Goal: Transaction & Acquisition: Purchase product/service

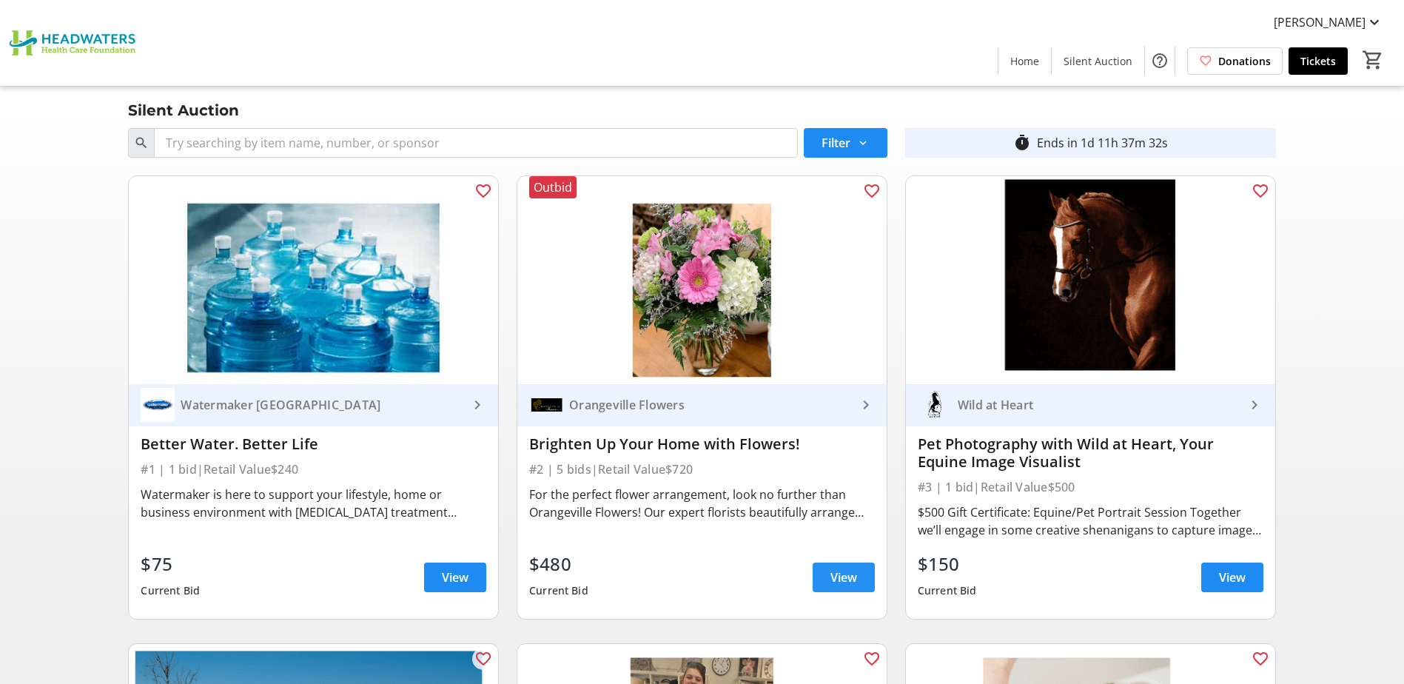
click at [852, 582] on span "View" at bounding box center [843, 577] width 27 height 18
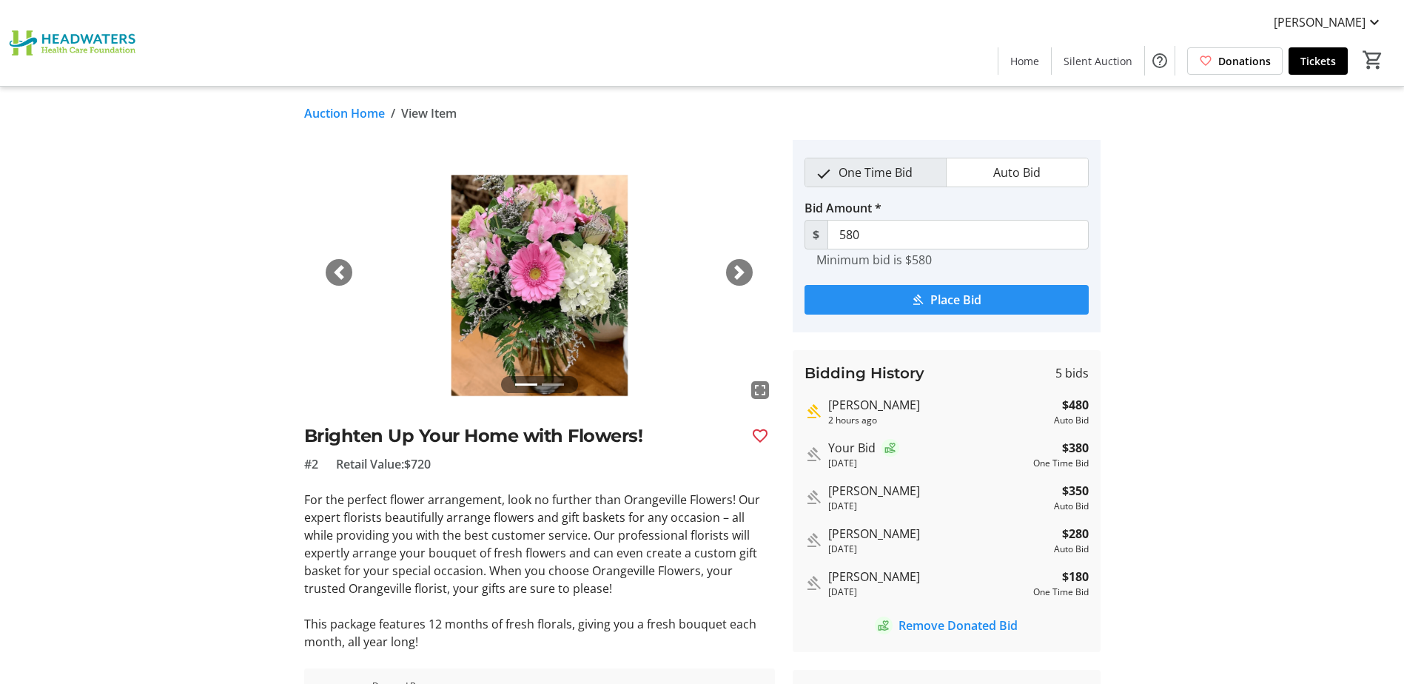
click at [943, 305] on span "Place Bid" at bounding box center [955, 300] width 51 height 18
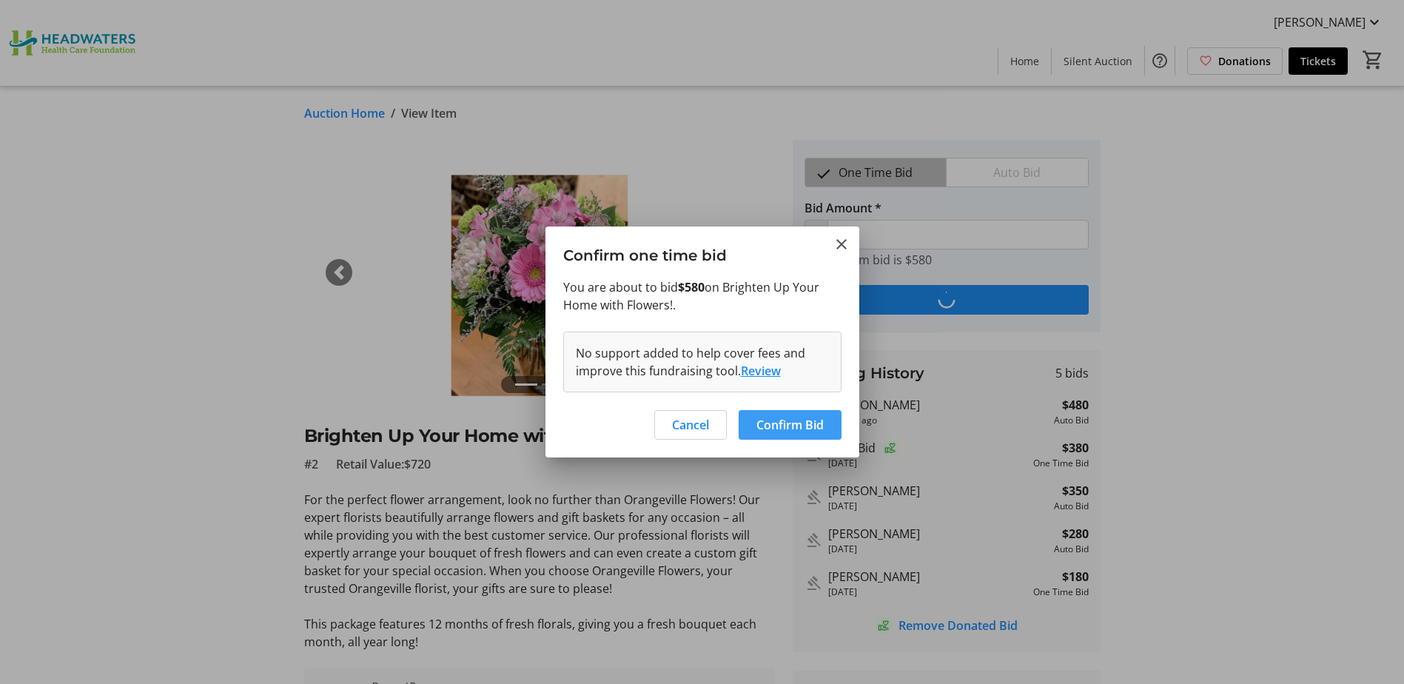
click at [806, 420] on span "Confirm Bid" at bounding box center [789, 425] width 67 height 18
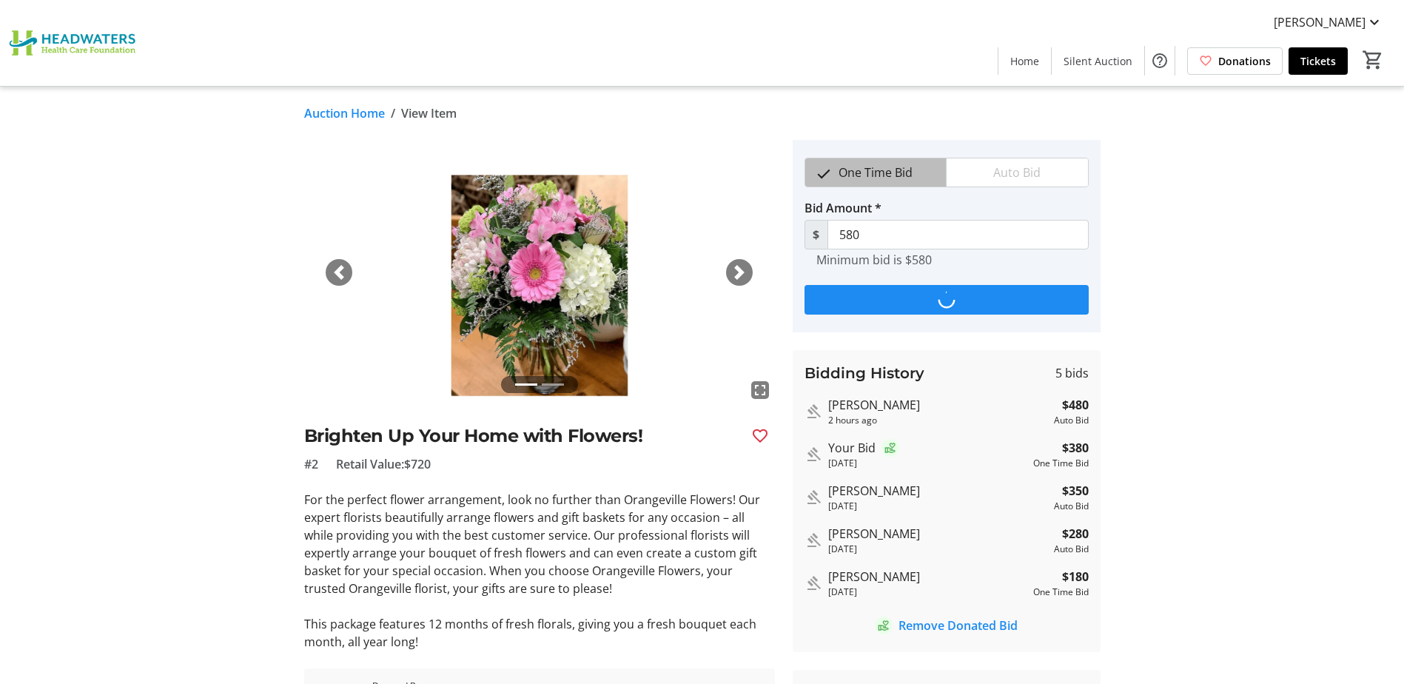
type input "680"
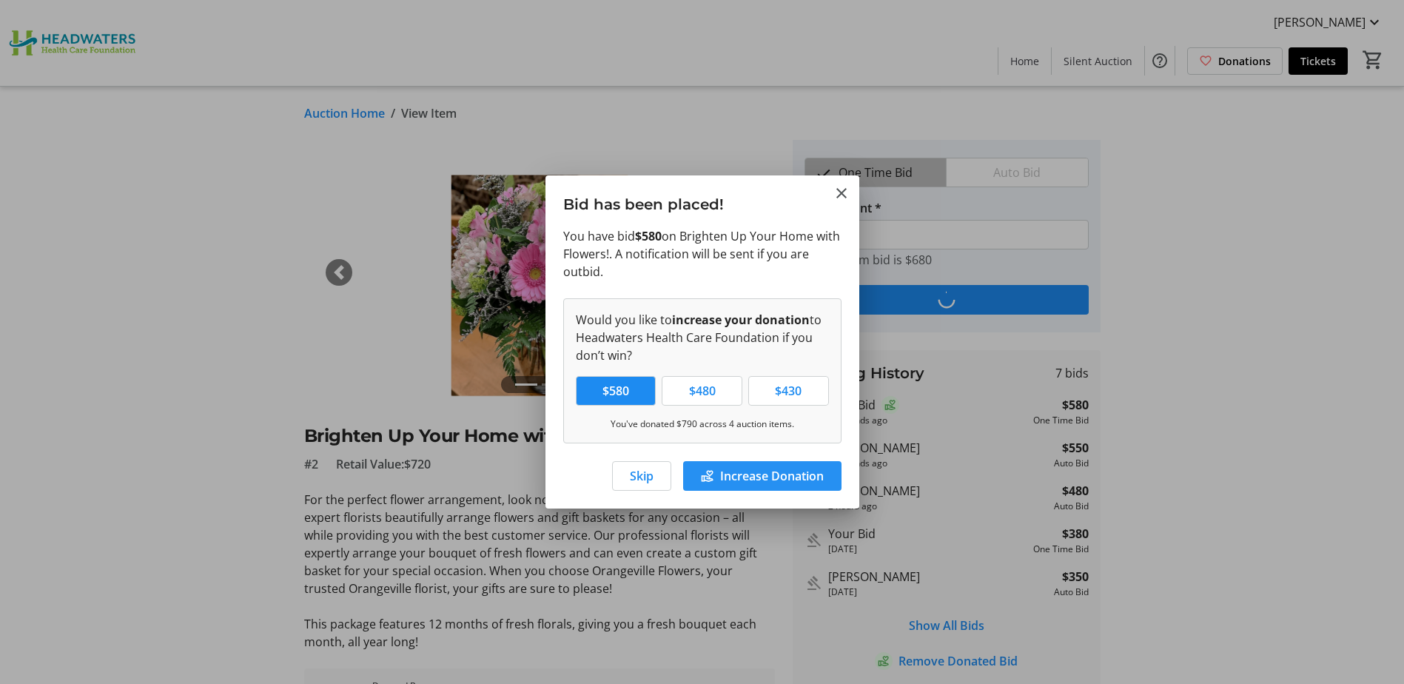
click at [761, 474] on span "Increase Donation" at bounding box center [772, 476] width 104 height 18
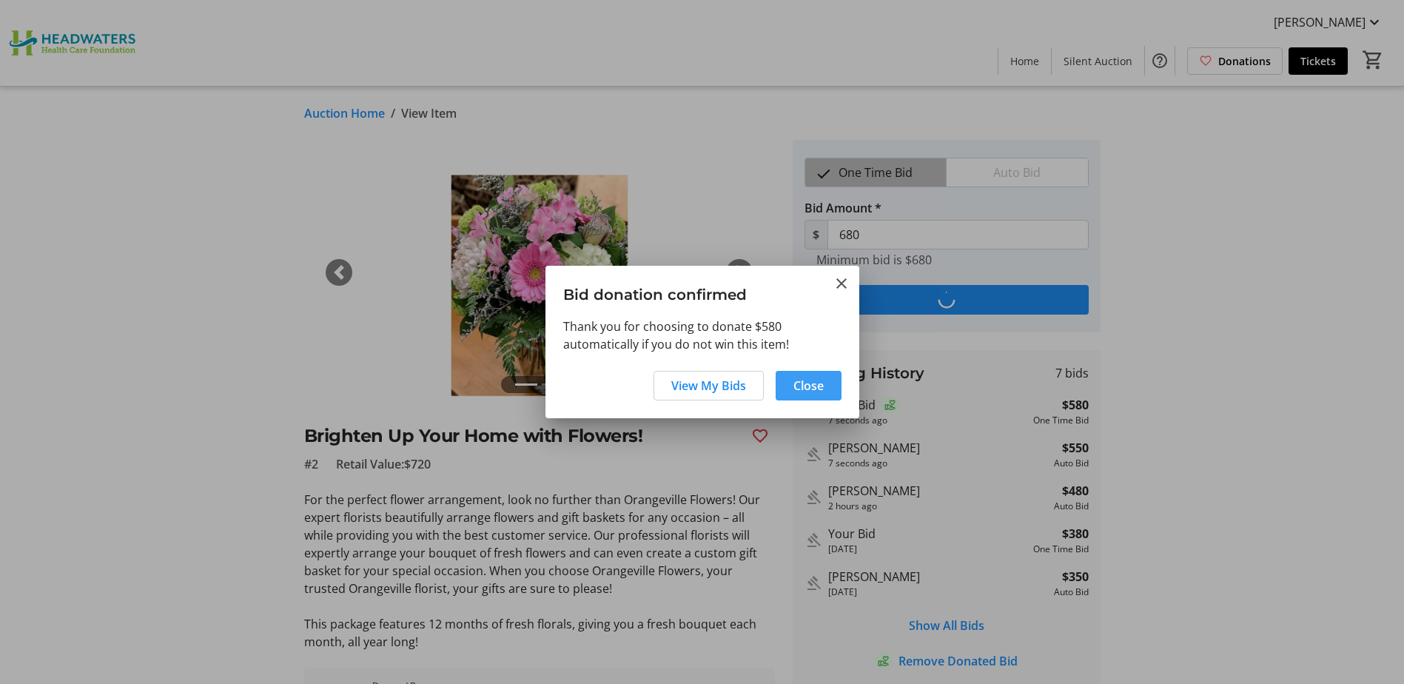
click at [808, 397] on span at bounding box center [808, 386] width 66 height 36
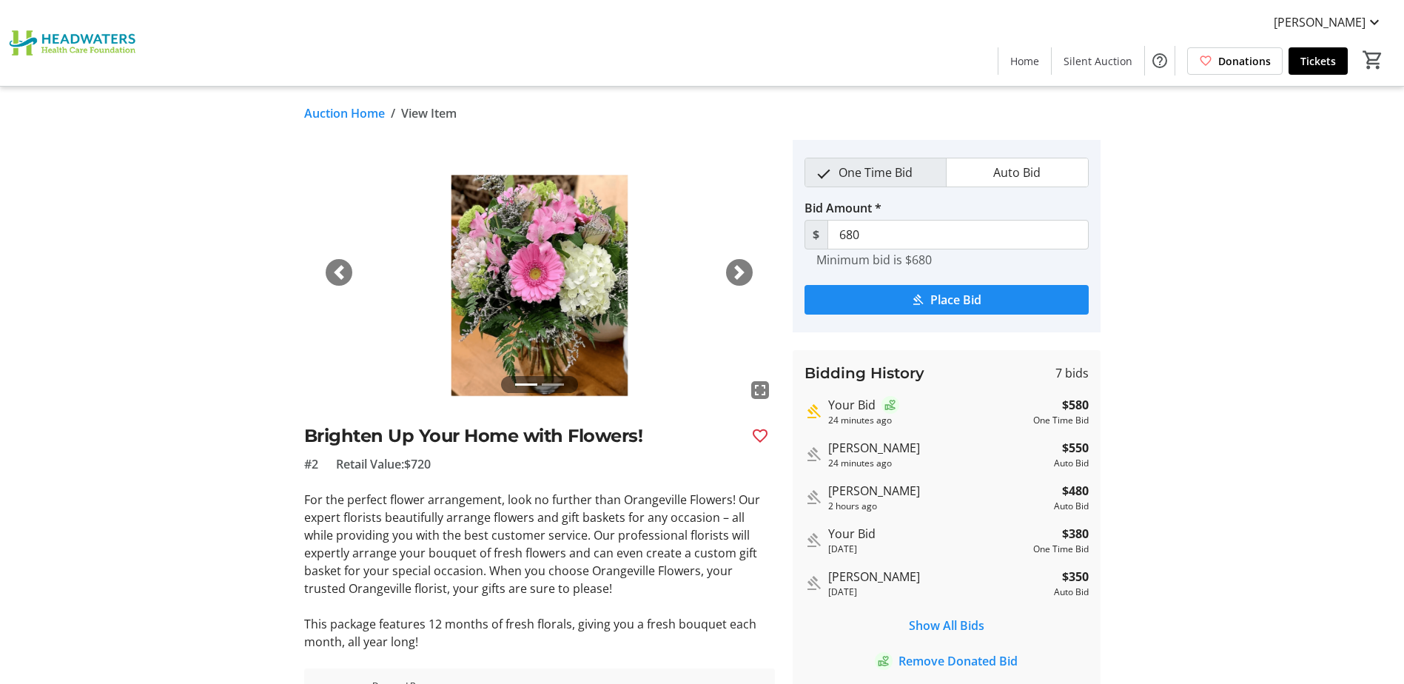
click at [33, 45] on img at bounding box center [75, 43] width 132 height 74
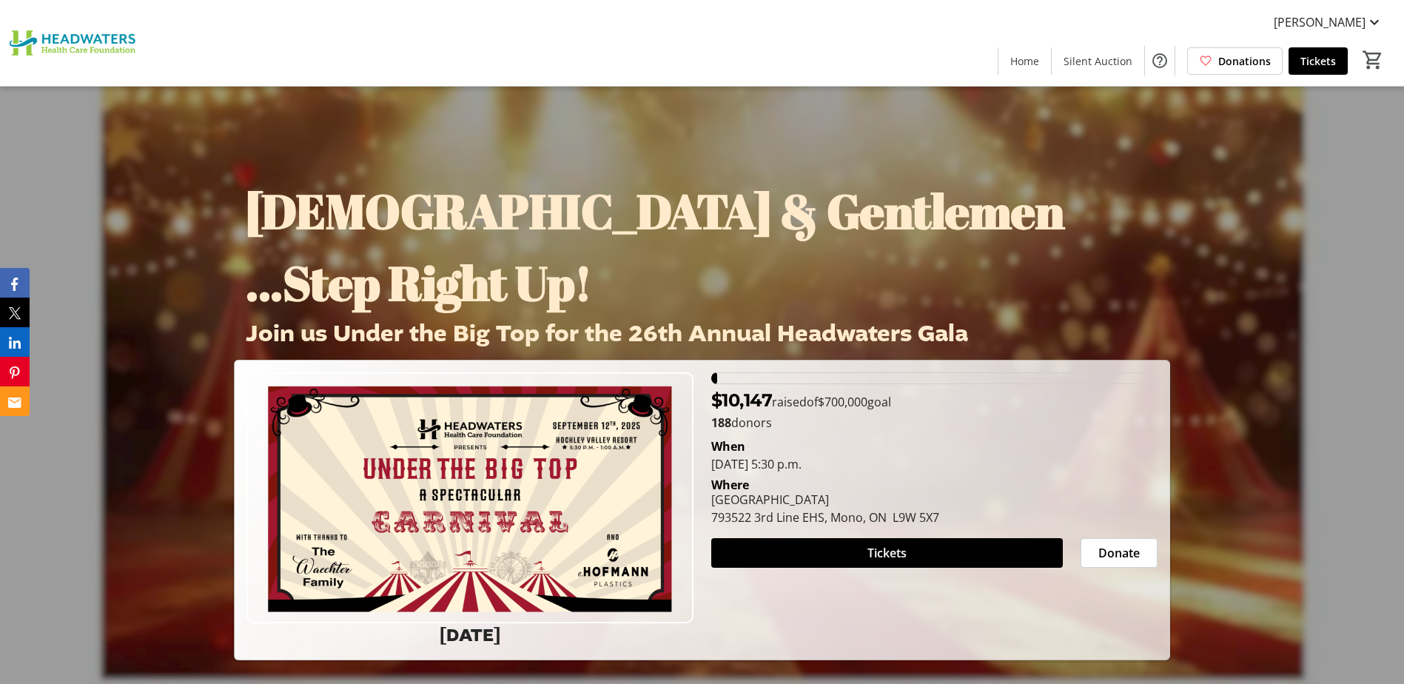
scroll to position [74, 0]
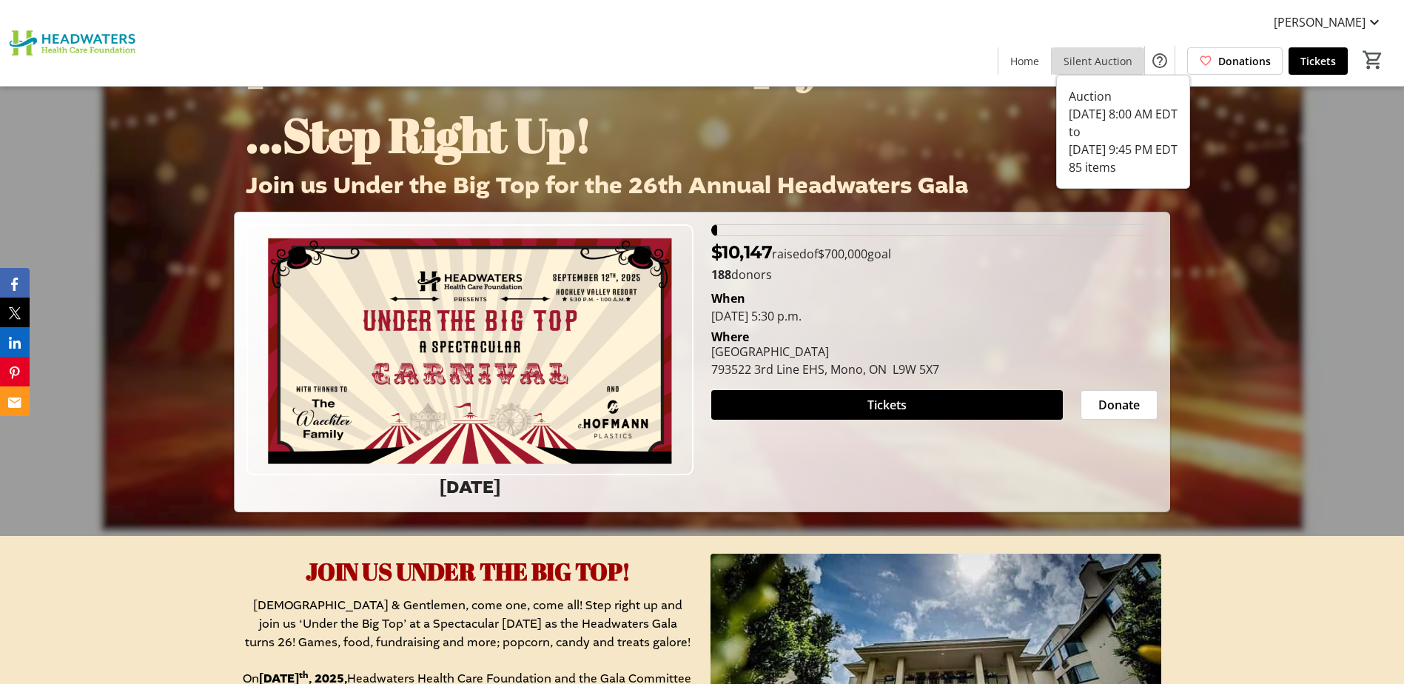
click at [1140, 61] on span at bounding box center [1097, 61] width 92 height 36
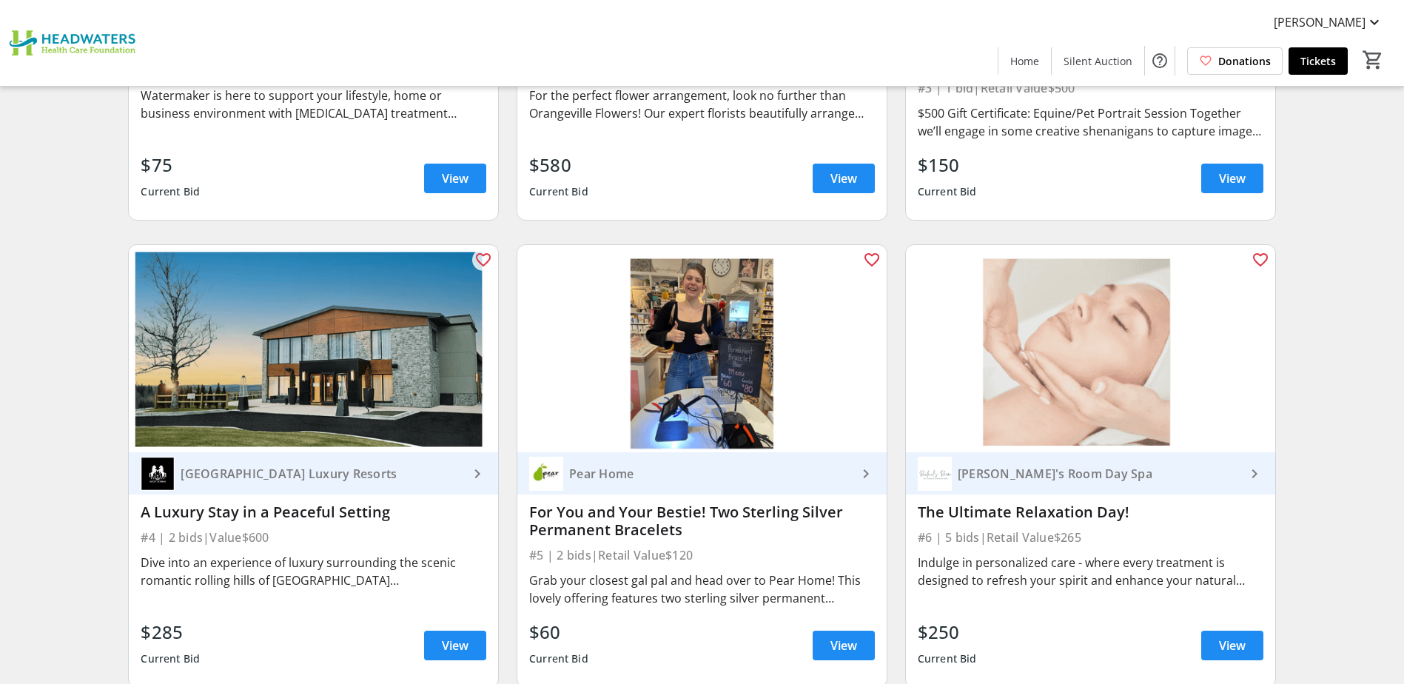
scroll to position [444, 0]
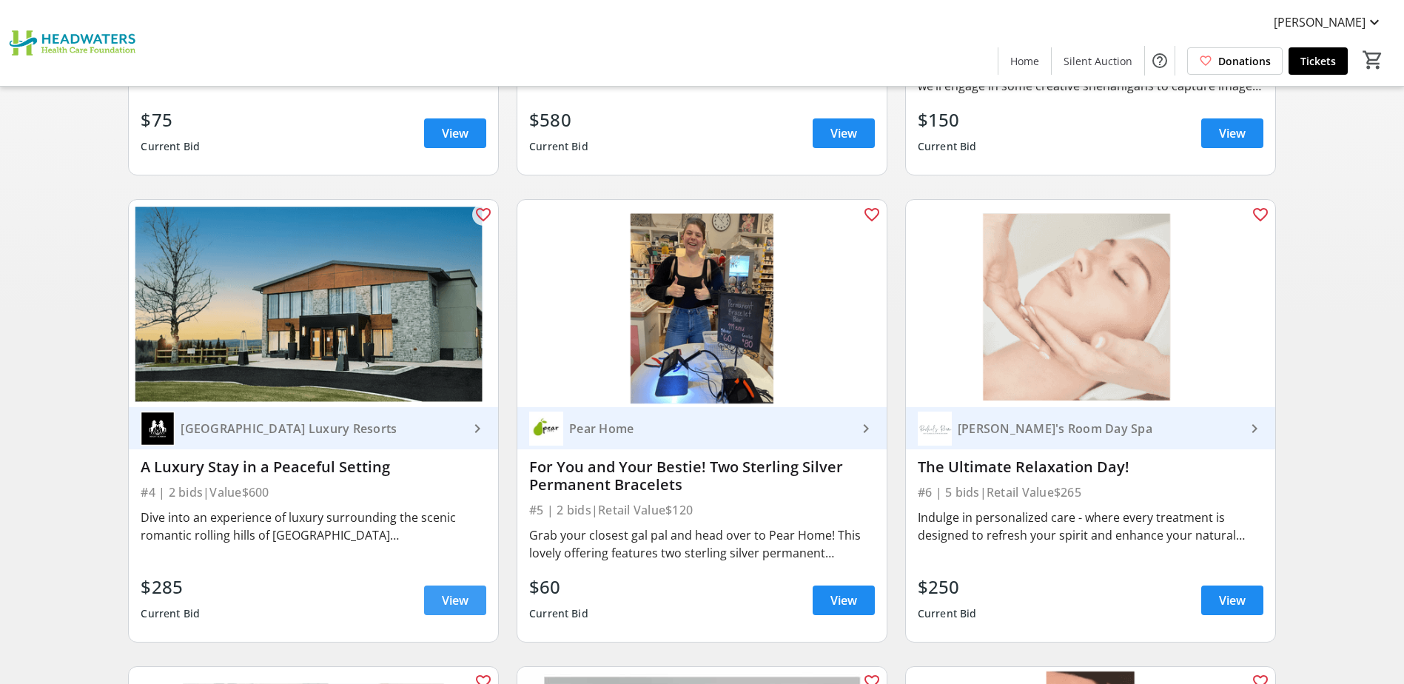
click at [439, 595] on span at bounding box center [455, 600] width 62 height 36
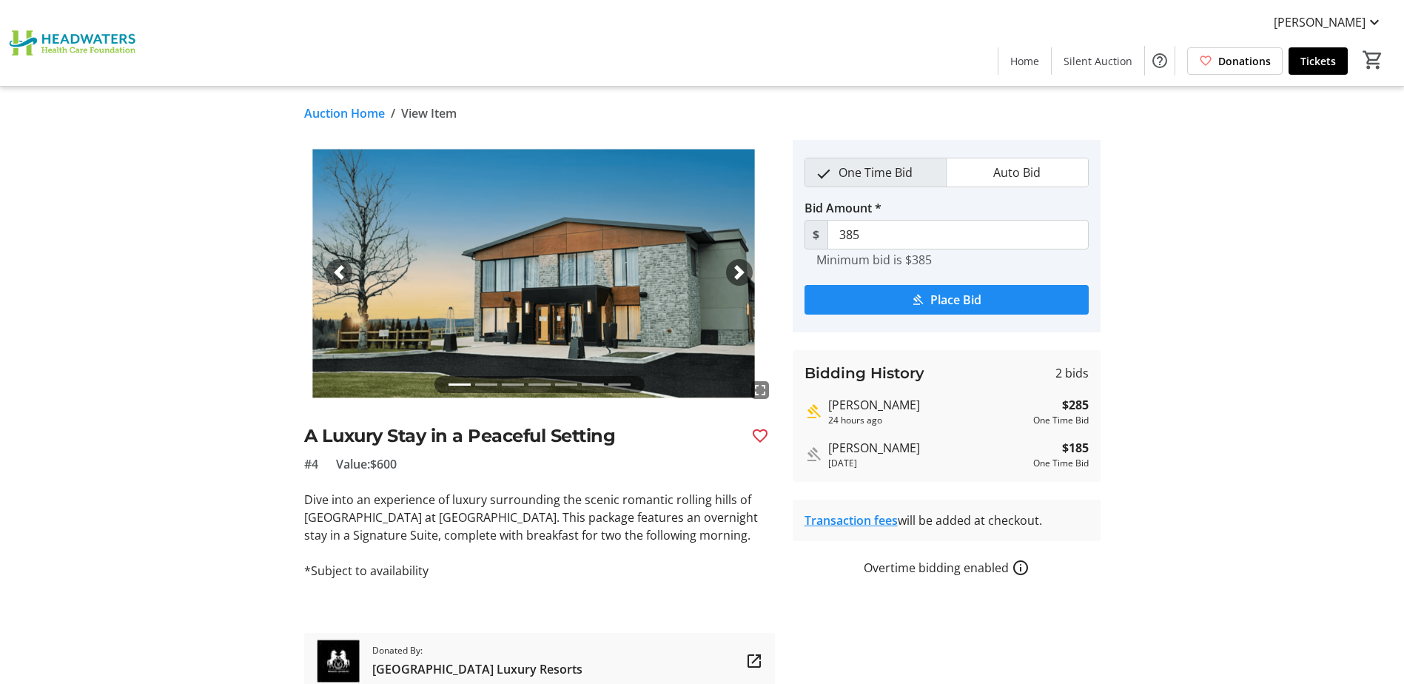
click at [742, 271] on span "button" at bounding box center [739, 272] width 15 height 15
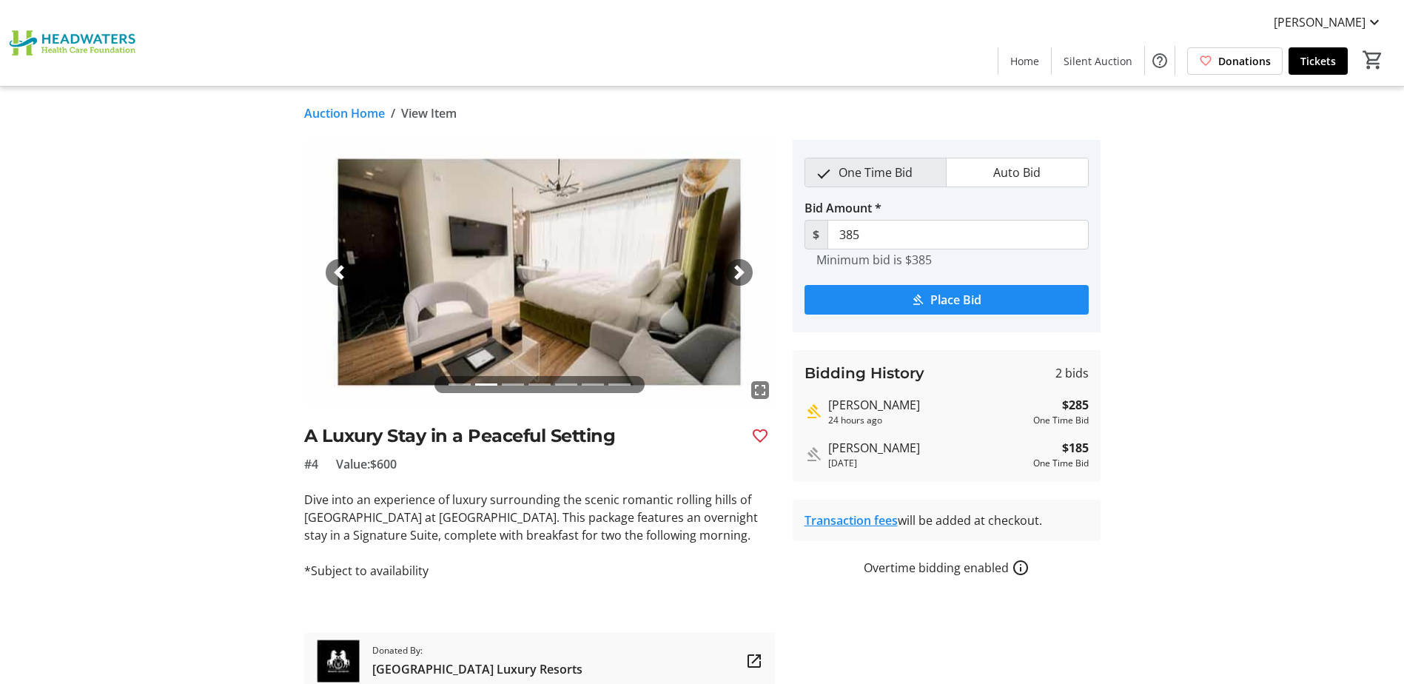
click at [742, 271] on span "button" at bounding box center [739, 272] width 15 height 15
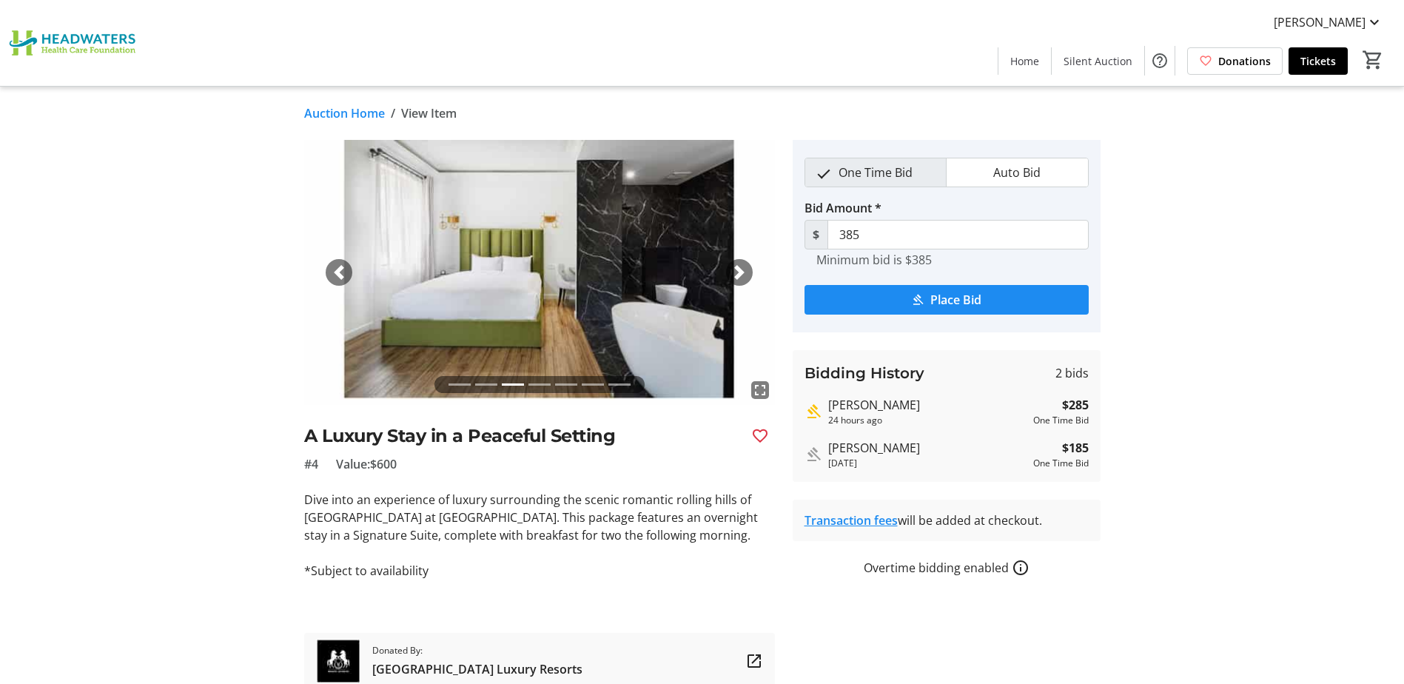
click at [742, 271] on span "button" at bounding box center [739, 272] width 15 height 15
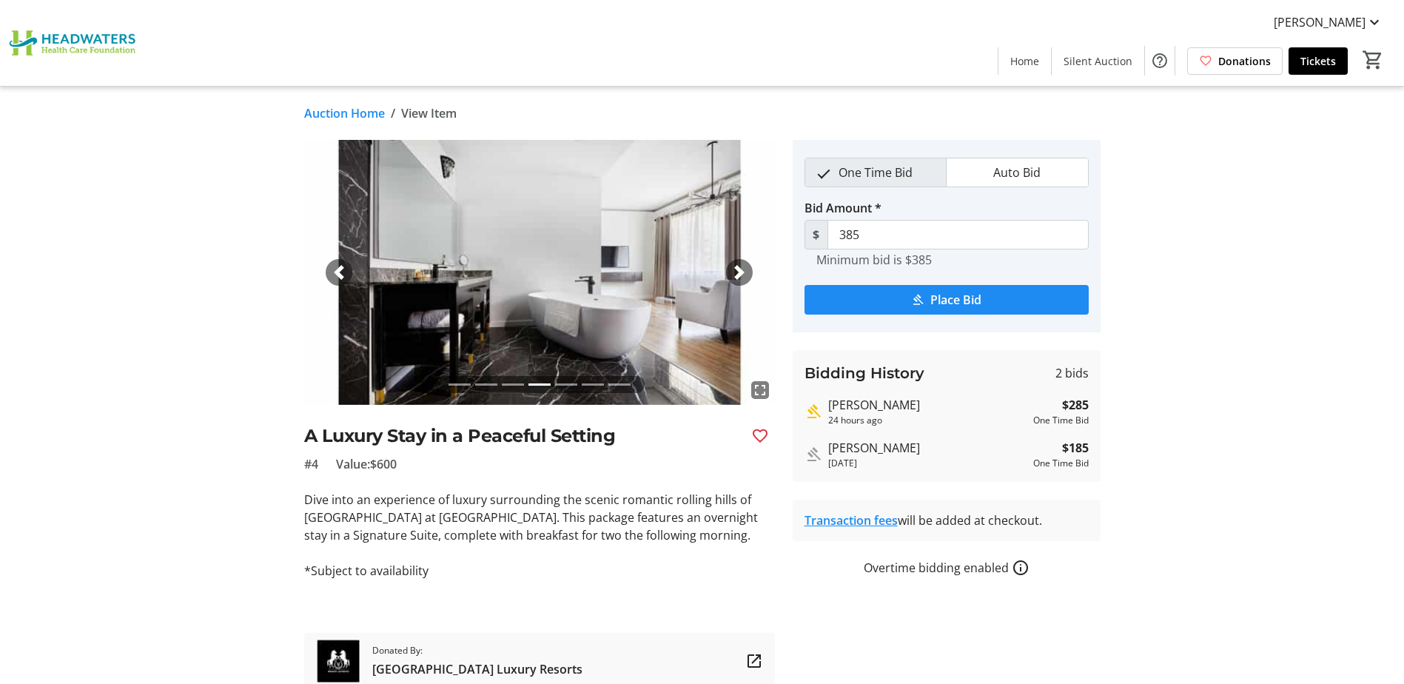
click at [742, 271] on span "button" at bounding box center [739, 272] width 15 height 15
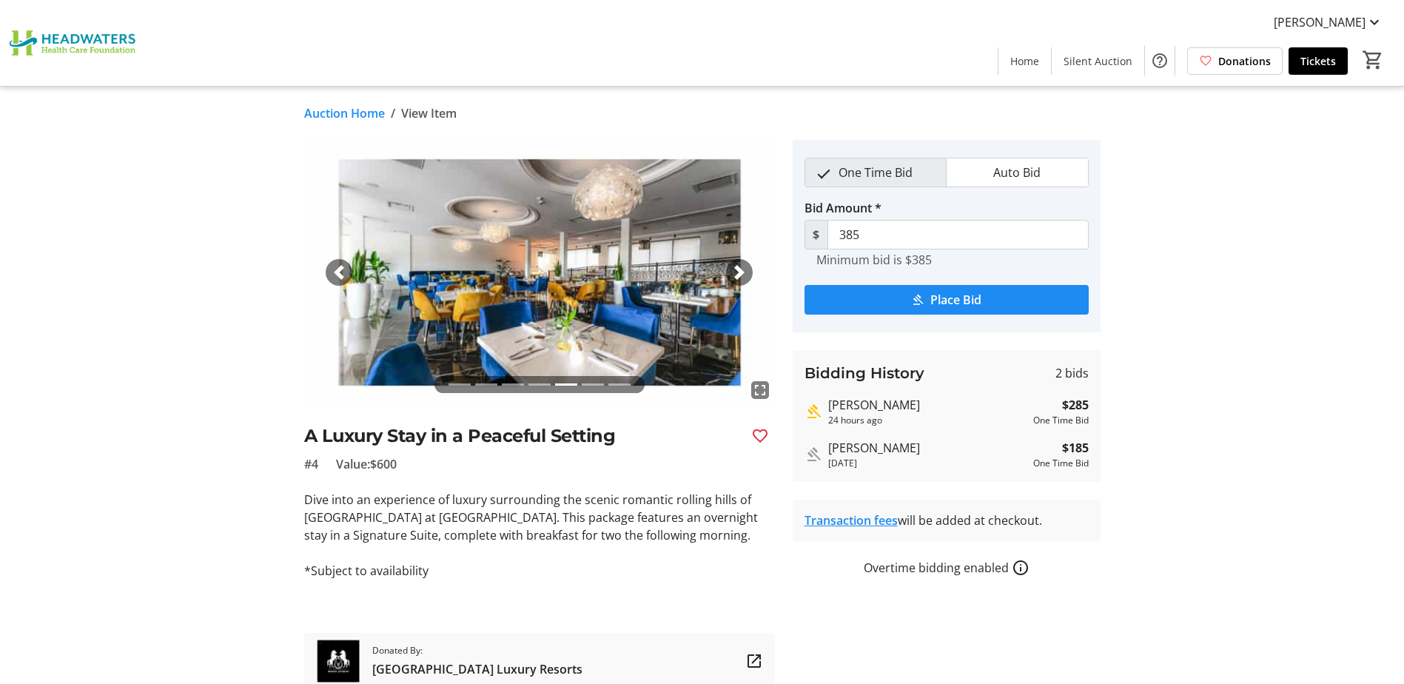
click at [742, 271] on span "button" at bounding box center [739, 272] width 15 height 15
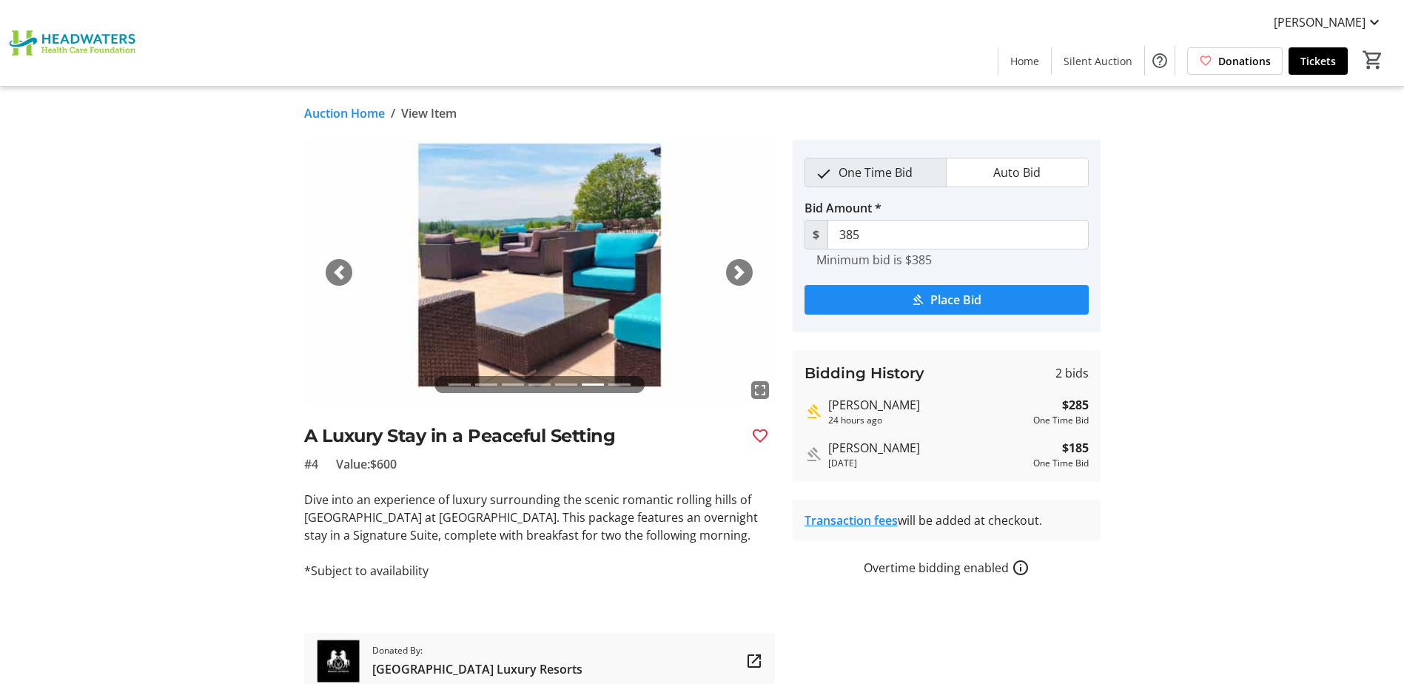
click at [742, 271] on span "button" at bounding box center [739, 272] width 15 height 15
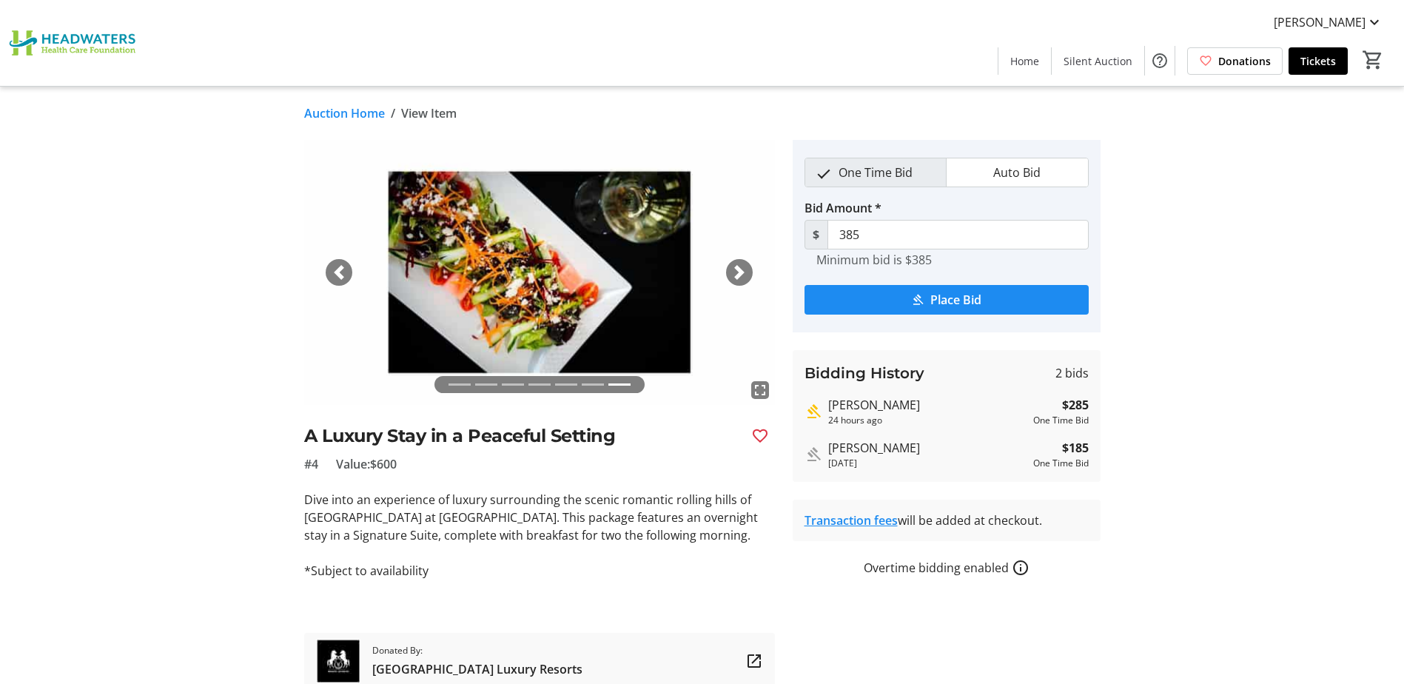
click at [742, 271] on span "button" at bounding box center [739, 272] width 15 height 15
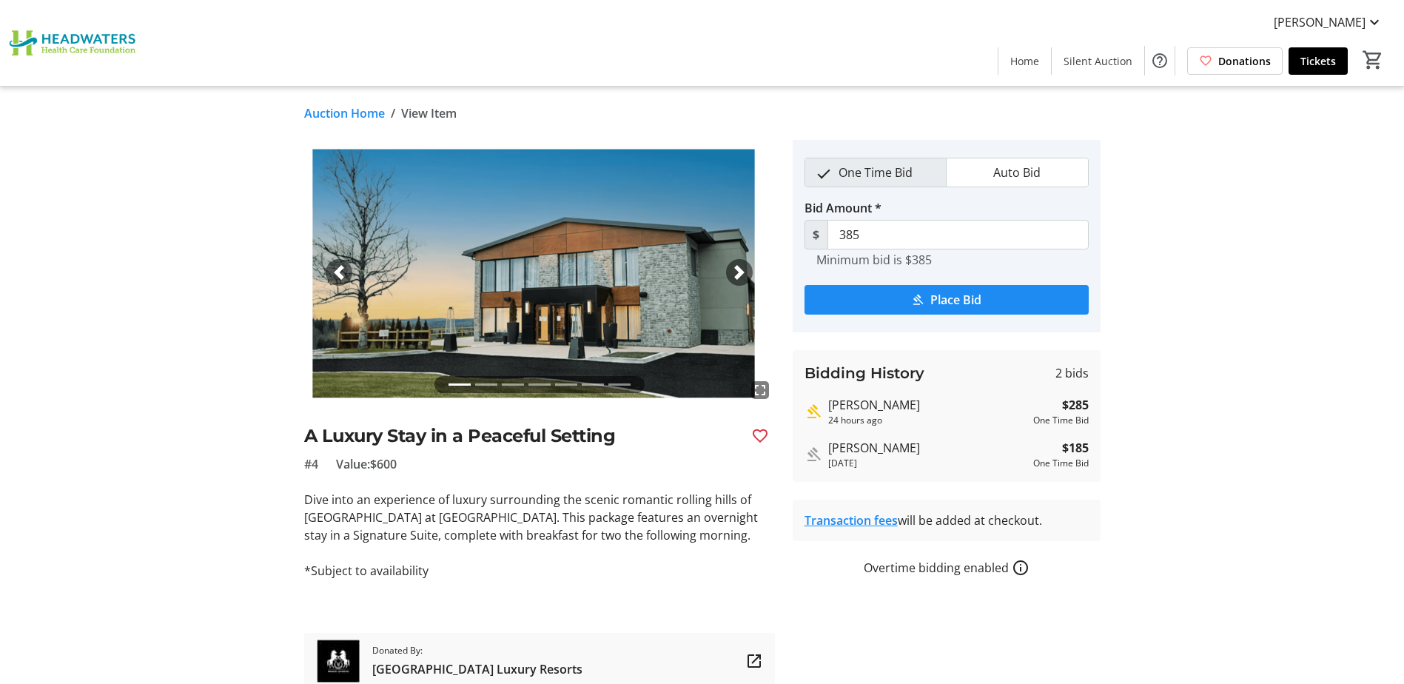
click at [742, 271] on span "button" at bounding box center [739, 272] width 15 height 15
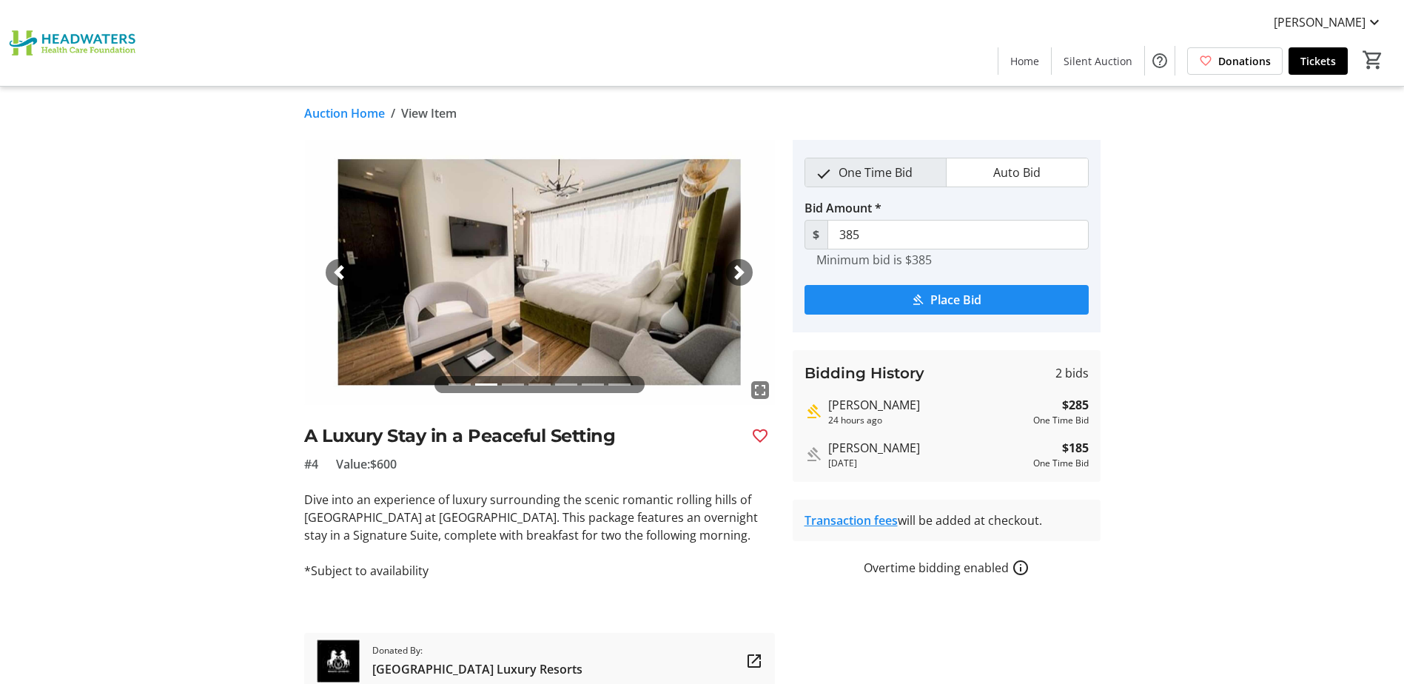
click at [742, 271] on span "button" at bounding box center [739, 272] width 15 height 15
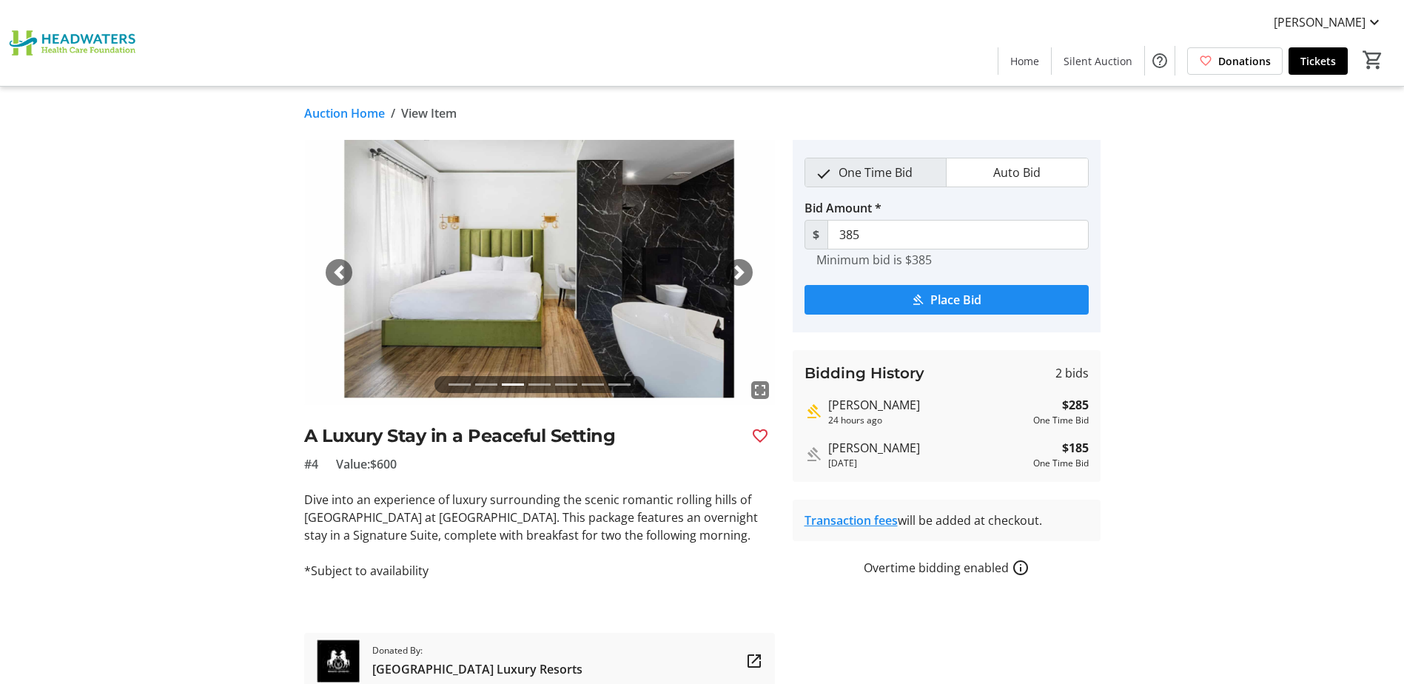
click at [742, 271] on span "button" at bounding box center [739, 272] width 15 height 15
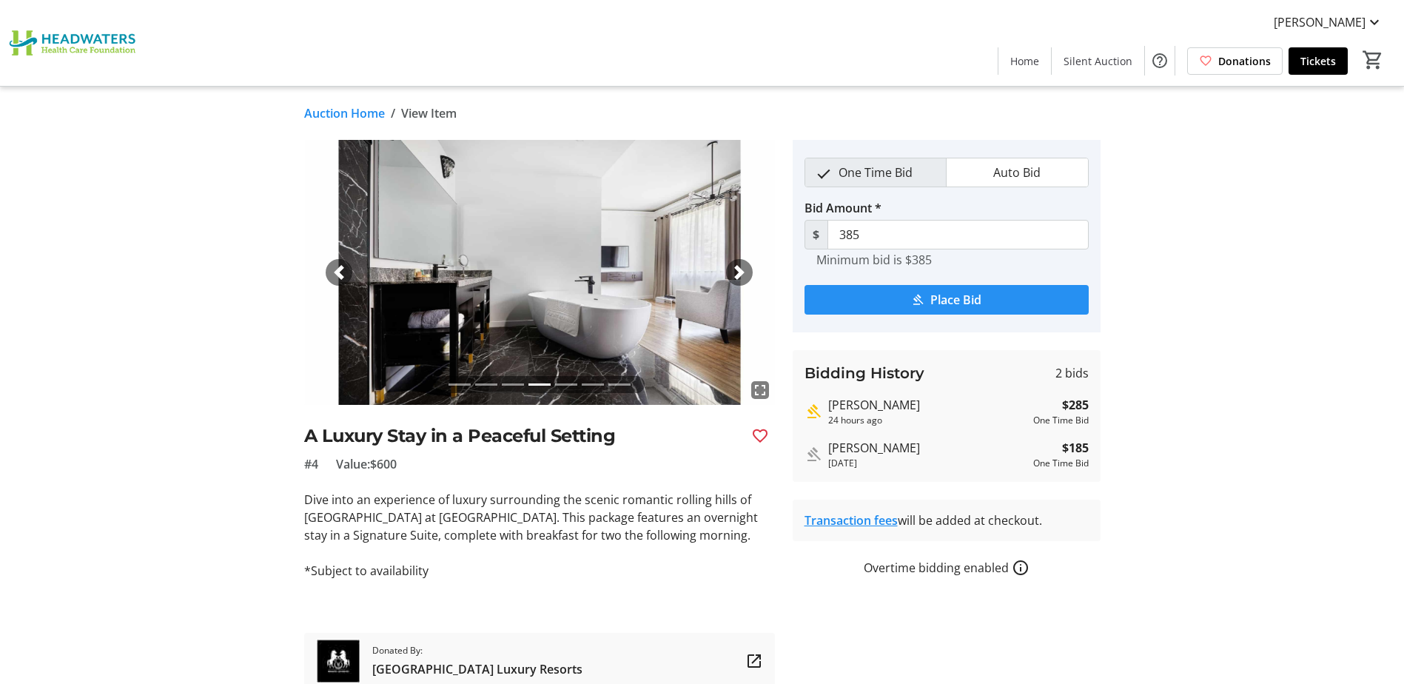
click at [880, 300] on span "submit" at bounding box center [946, 300] width 284 height 36
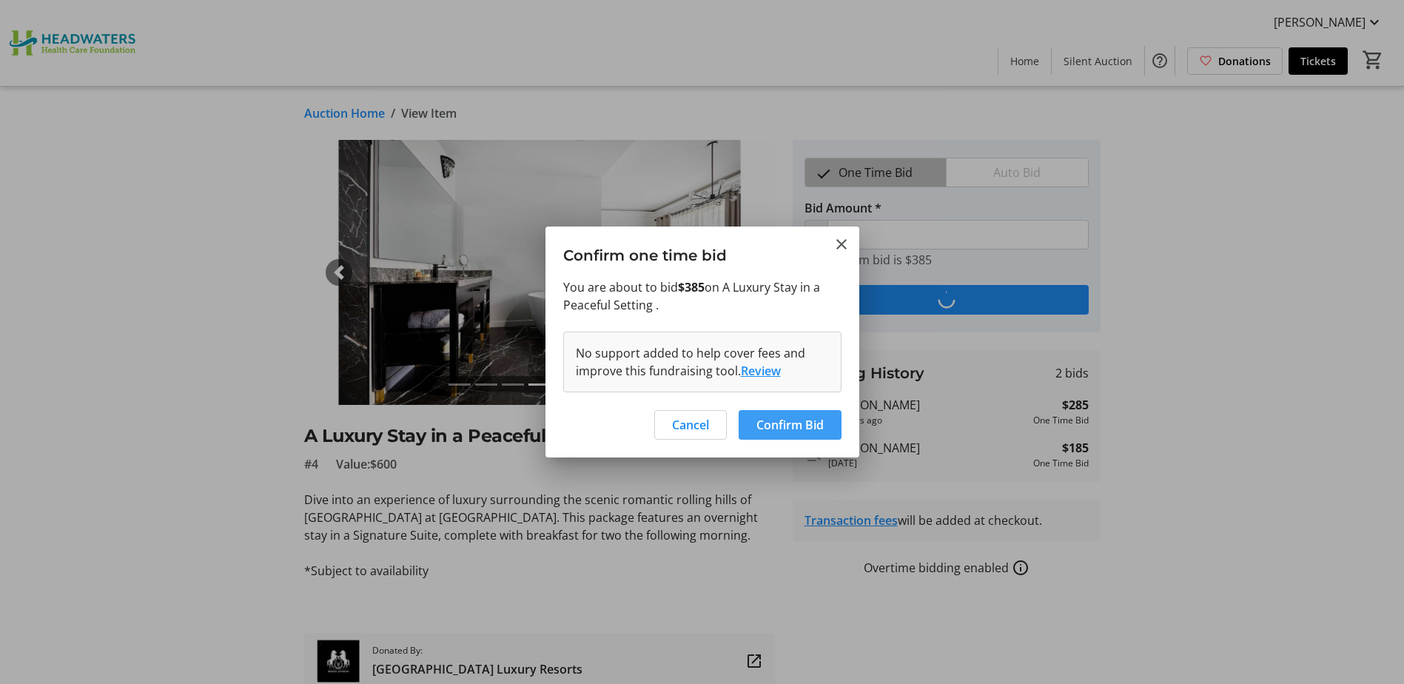
click at [789, 420] on span "Confirm Bid" at bounding box center [789, 425] width 67 height 18
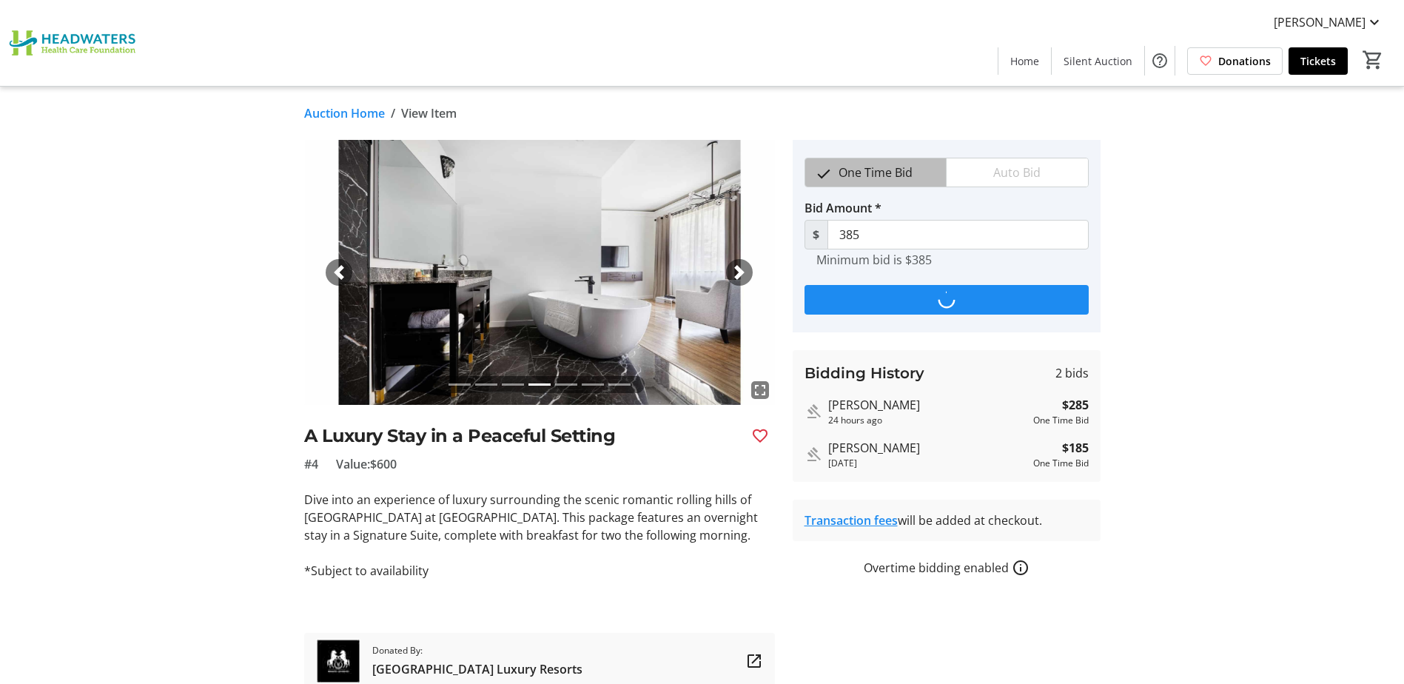
type input "485"
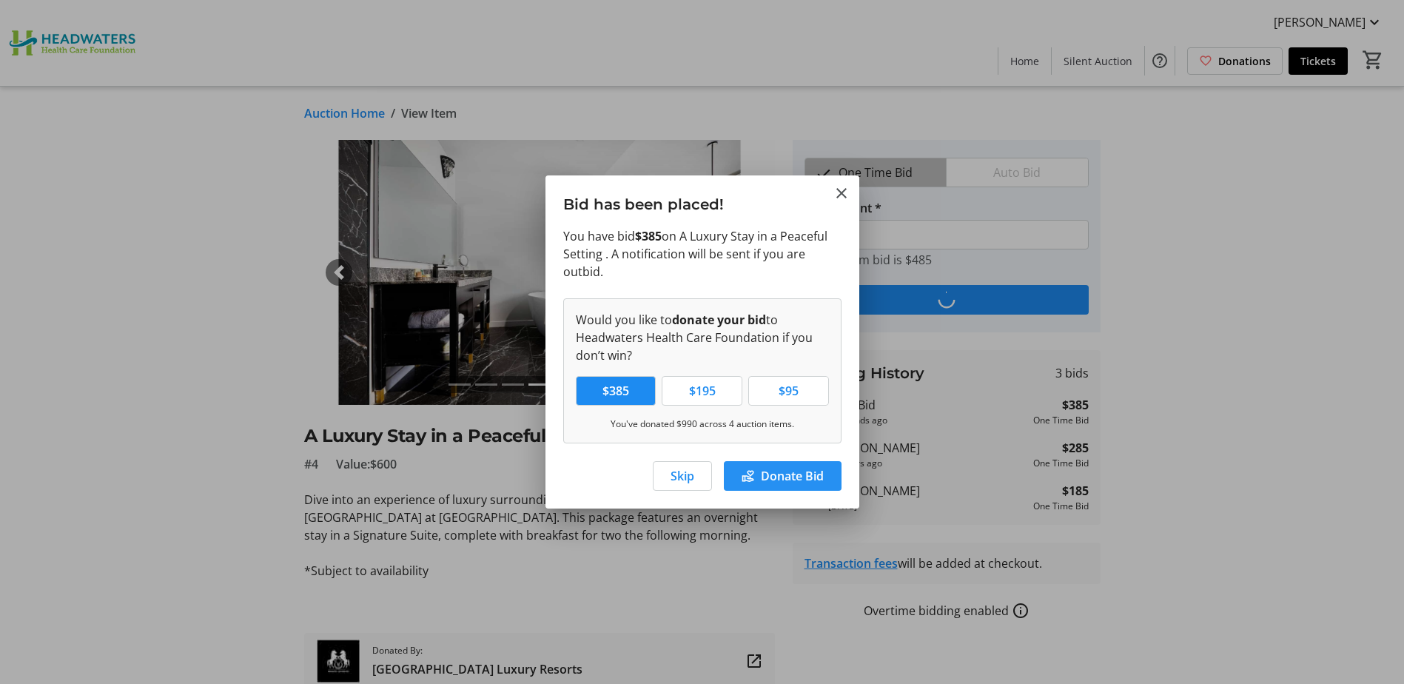
click at [758, 479] on span at bounding box center [783, 476] width 118 height 36
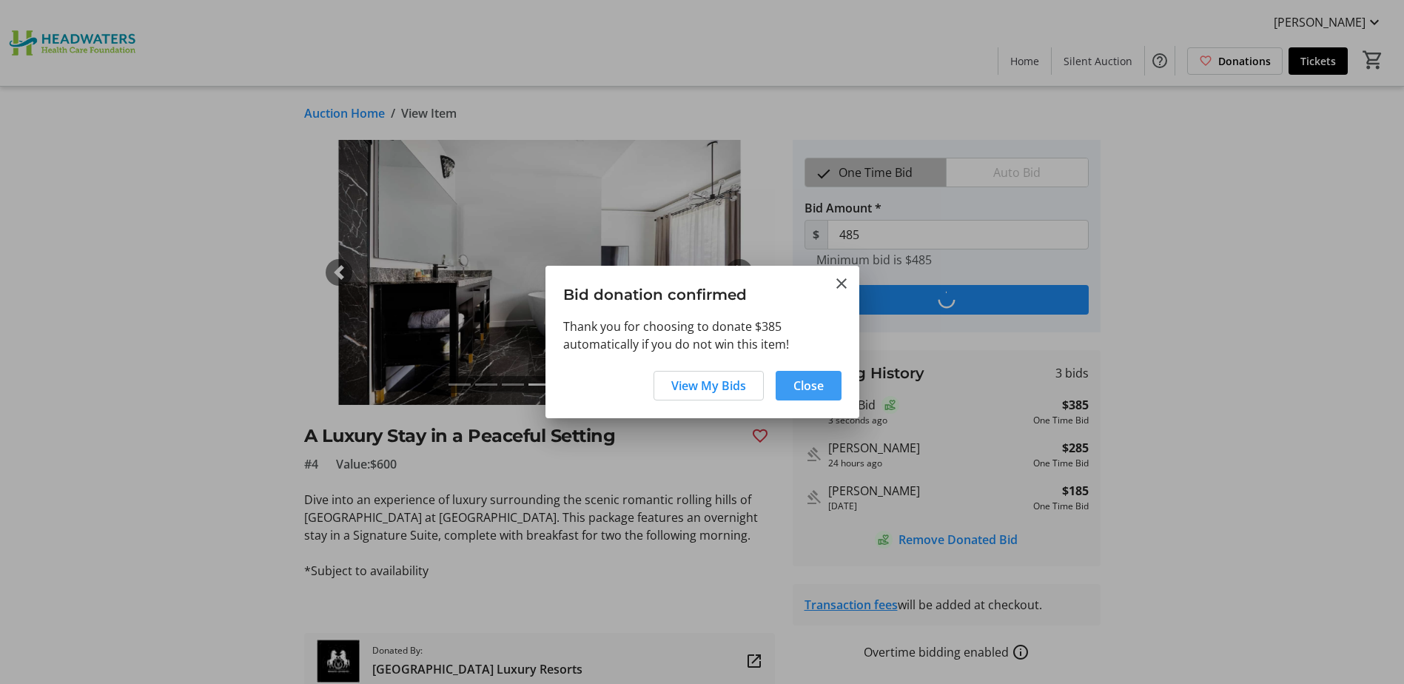
click at [796, 376] on span at bounding box center [808, 386] width 66 height 36
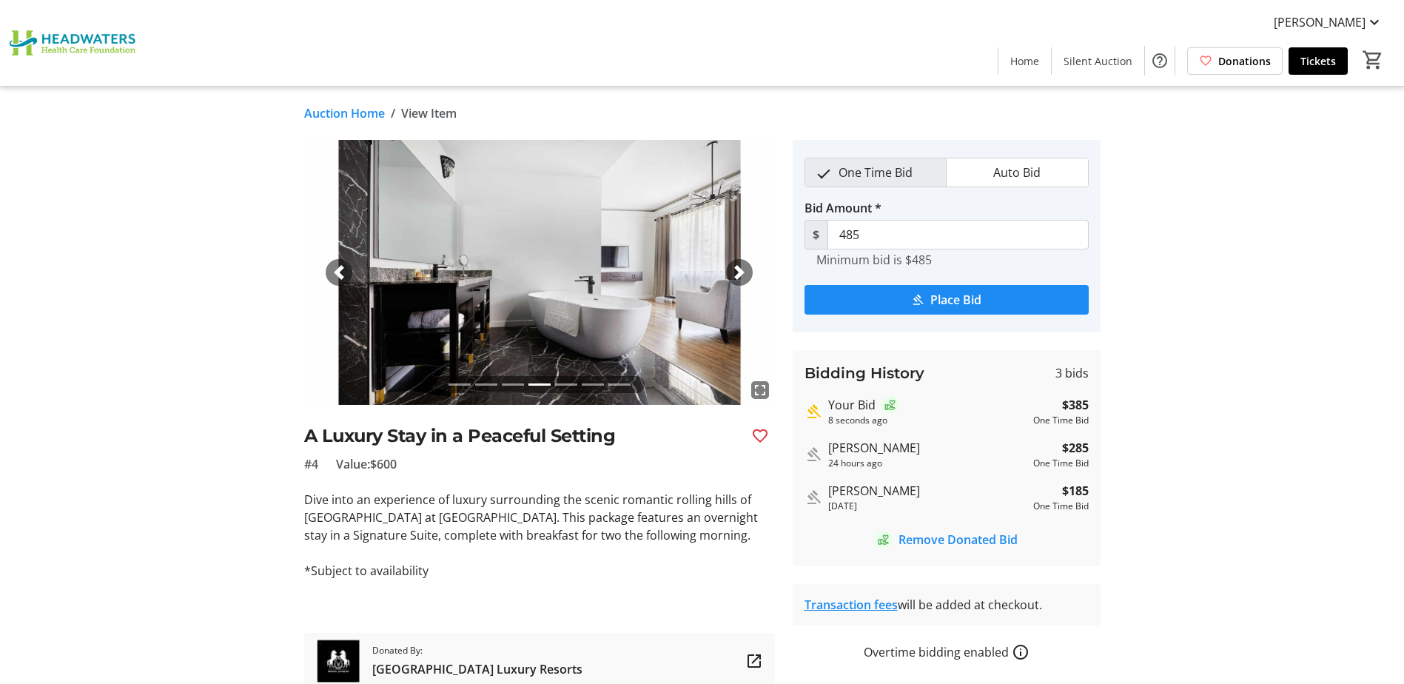
click at [331, 110] on link "Auction Home" at bounding box center [344, 113] width 81 height 18
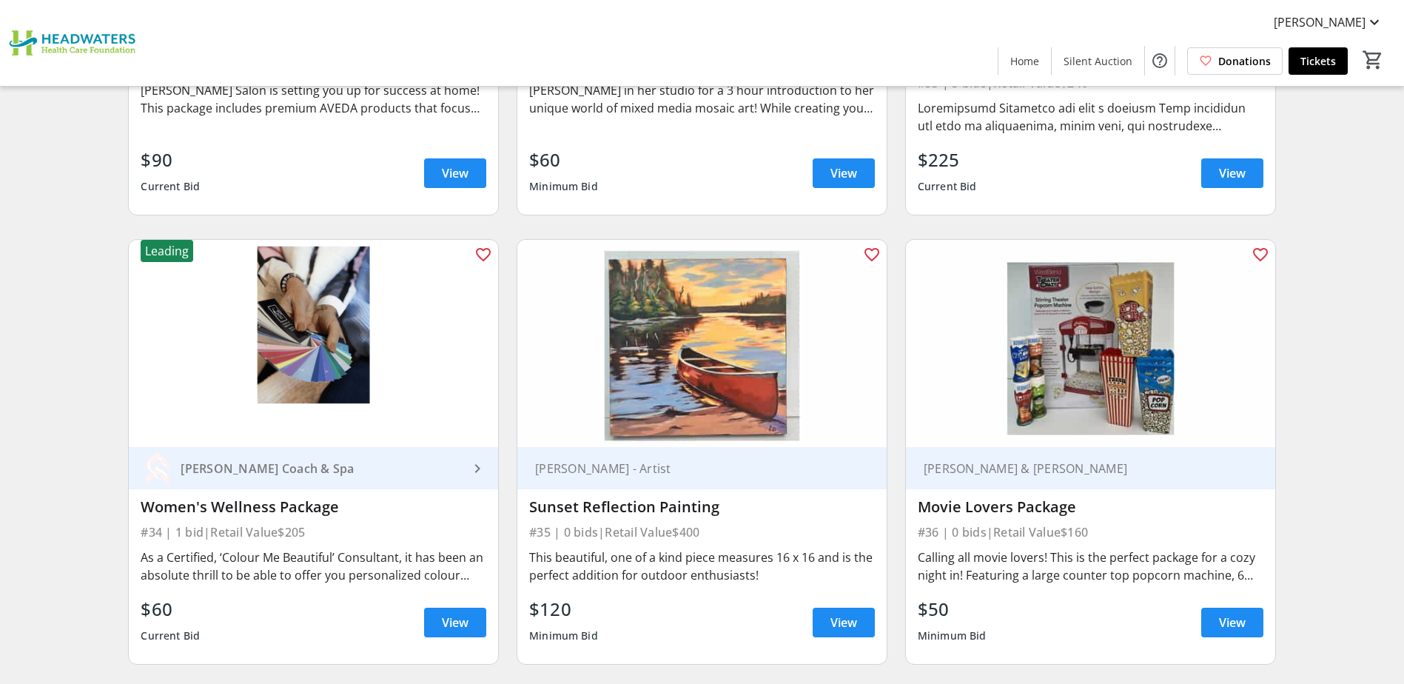
scroll to position [5032, 0]
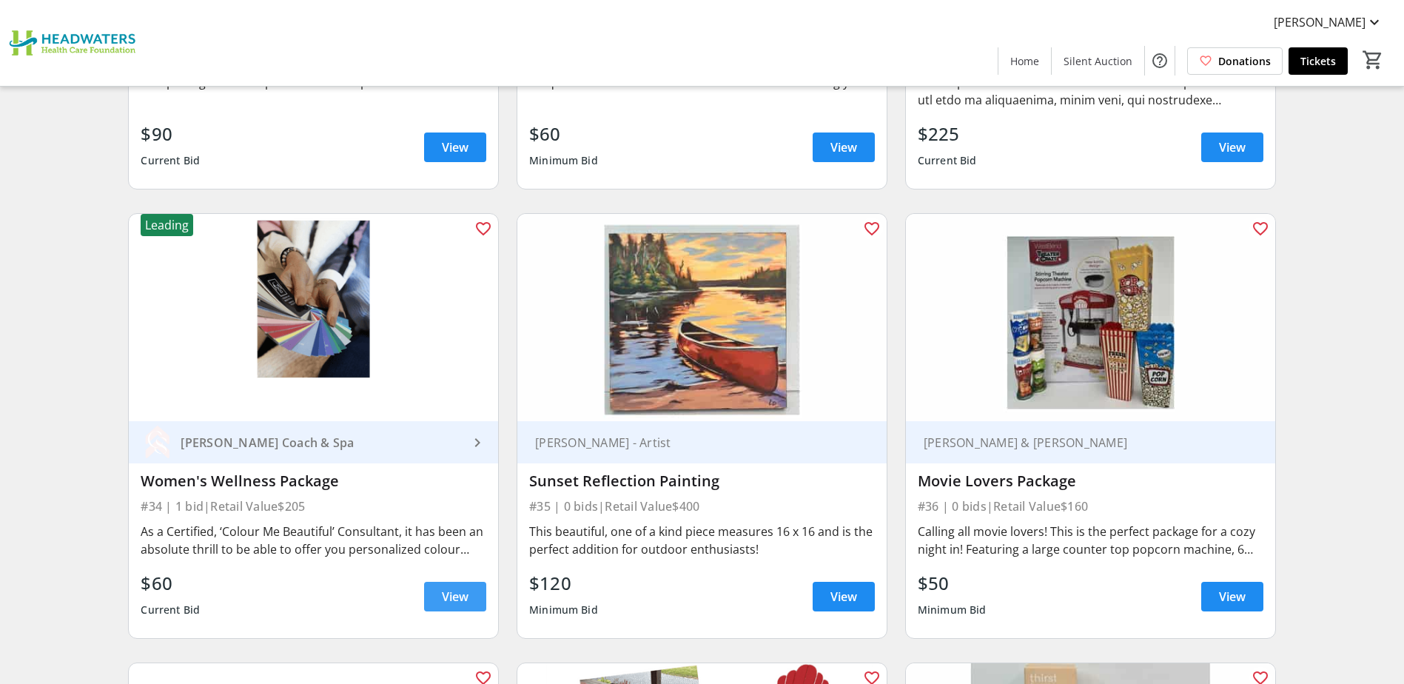
click at [447, 588] on span "View" at bounding box center [455, 597] width 27 height 18
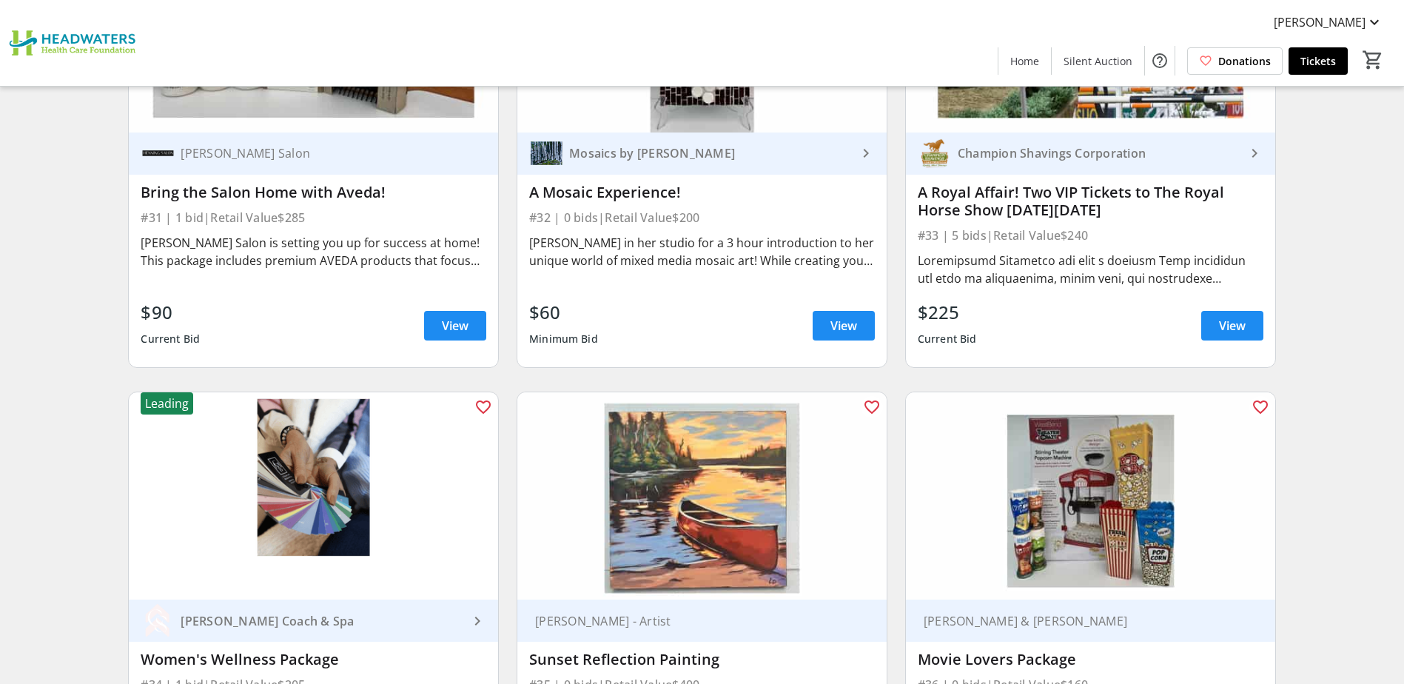
scroll to position [4810, 0]
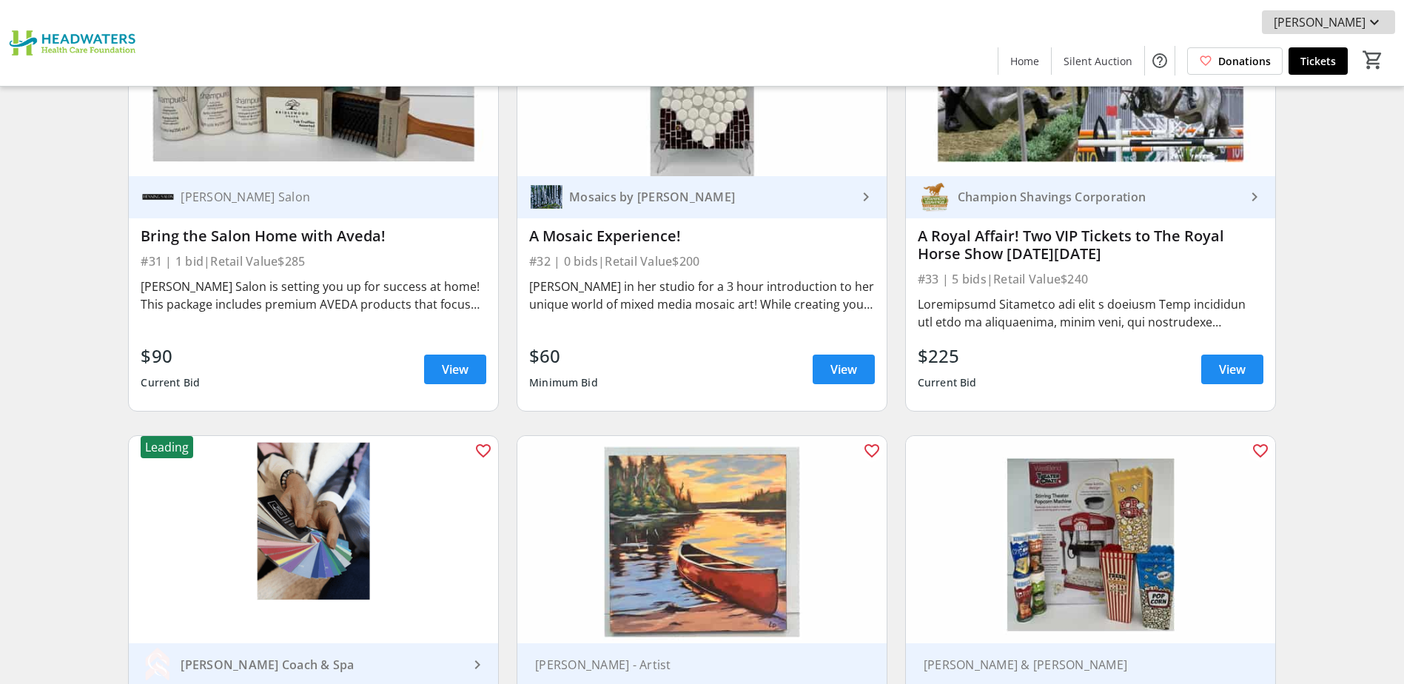
click at [1390, 15] on span at bounding box center [1328, 22] width 133 height 36
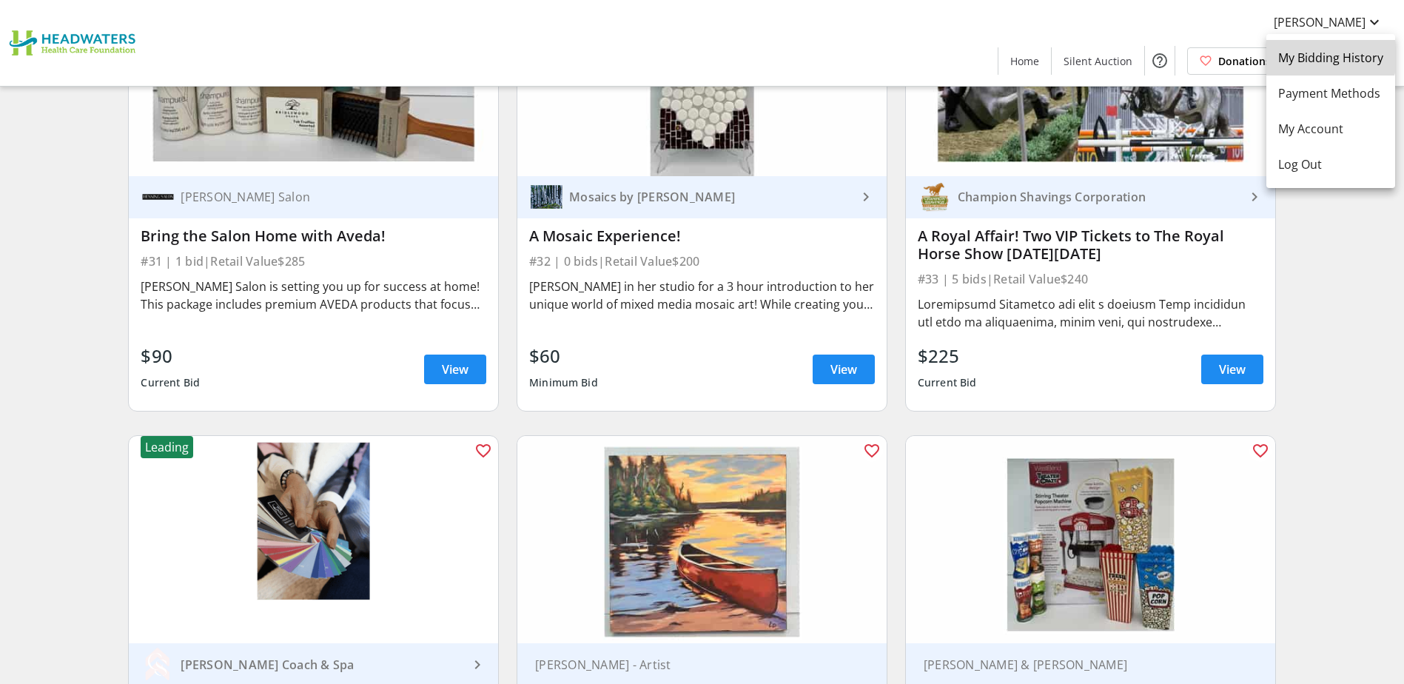
click at [1323, 50] on span "My Bidding History" at bounding box center [1330, 58] width 105 height 18
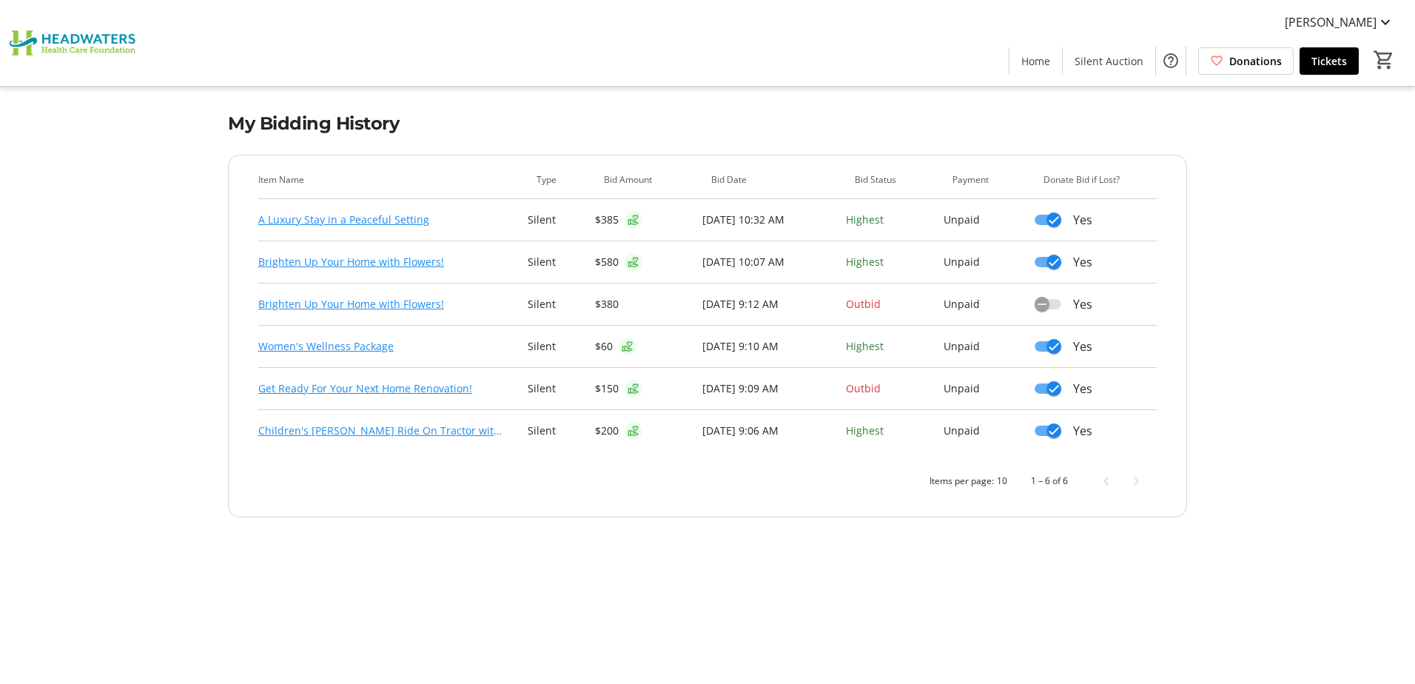
click at [273, 304] on link "Brighten Up Your Home with Flowers!" at bounding box center [351, 304] width 186 height 18
click at [436, 391] on link "Get Ready For Your Next Home Renovation!" at bounding box center [365, 389] width 214 height 18
click at [393, 431] on link "Children's [PERSON_NAME] Ride On Tractor with Trailer" at bounding box center [381, 431] width 246 height 18
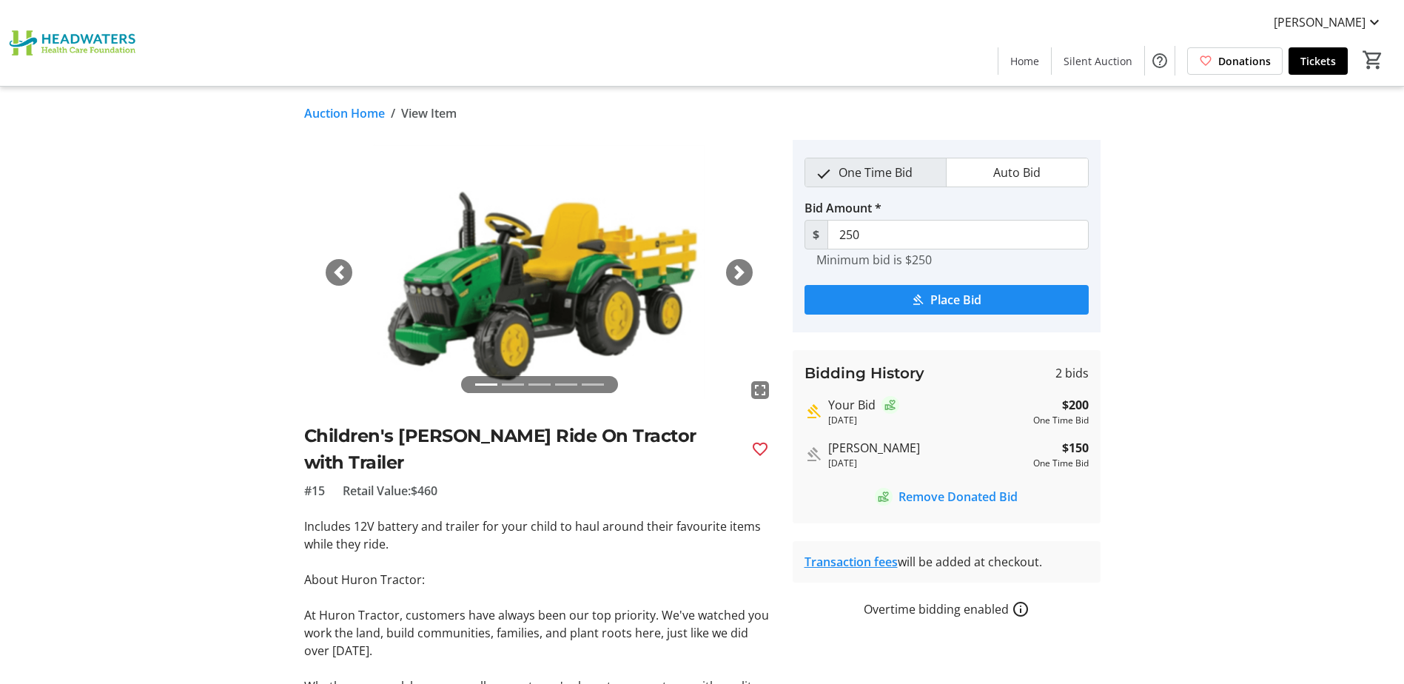
click at [729, 272] on div "Next" at bounding box center [739, 272] width 27 height 27
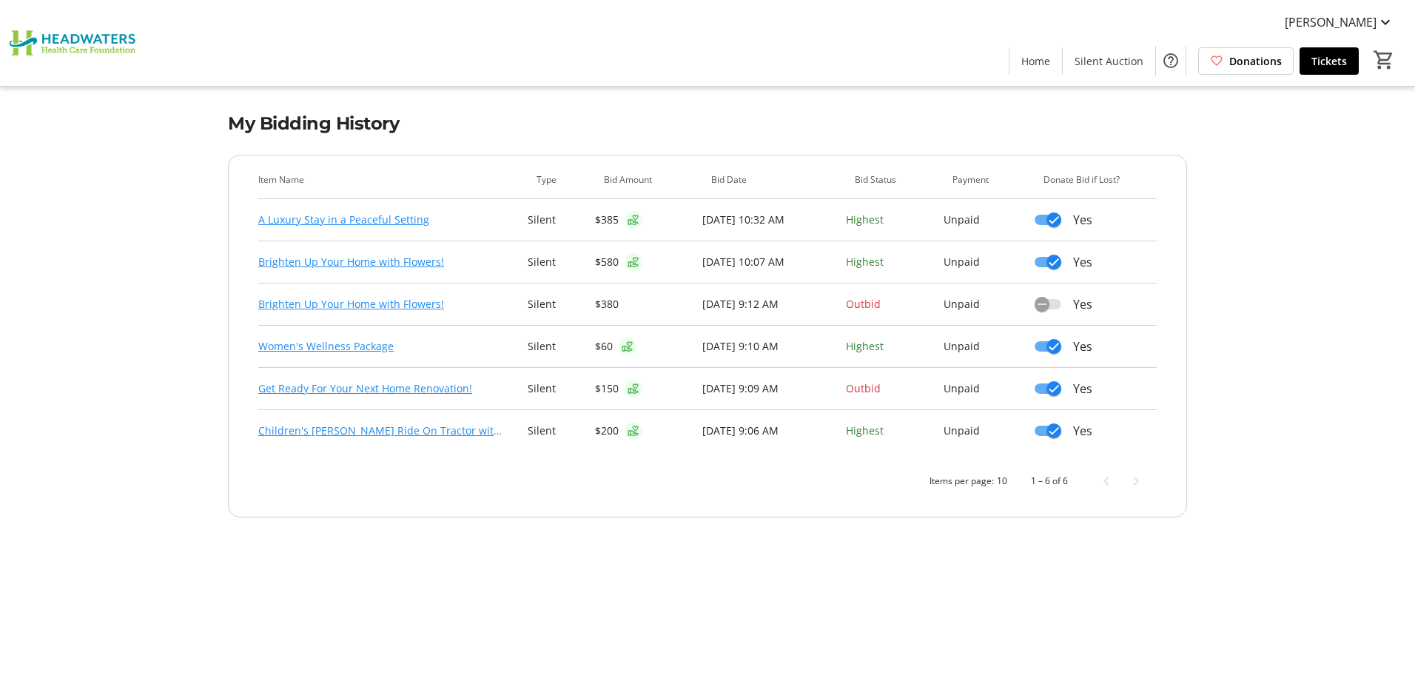
drag, startPoint x: 857, startPoint y: 300, endPoint x: 945, endPoint y: 312, distance: 88.9
click at [945, 312] on tr "Brighten Up Your Home with Flowers! Silent $380 09/10/2025 at 9:12 AM Outbid Un…" at bounding box center [707, 304] width 898 height 42
click at [943, 312] on td "Outbid" at bounding box center [895, 304] width 98 height 42
click at [361, 300] on link "Brighten Up Your Home with Flowers!" at bounding box center [351, 304] width 186 height 18
drag, startPoint x: 869, startPoint y: 390, endPoint x: 969, endPoint y: 376, distance: 100.9
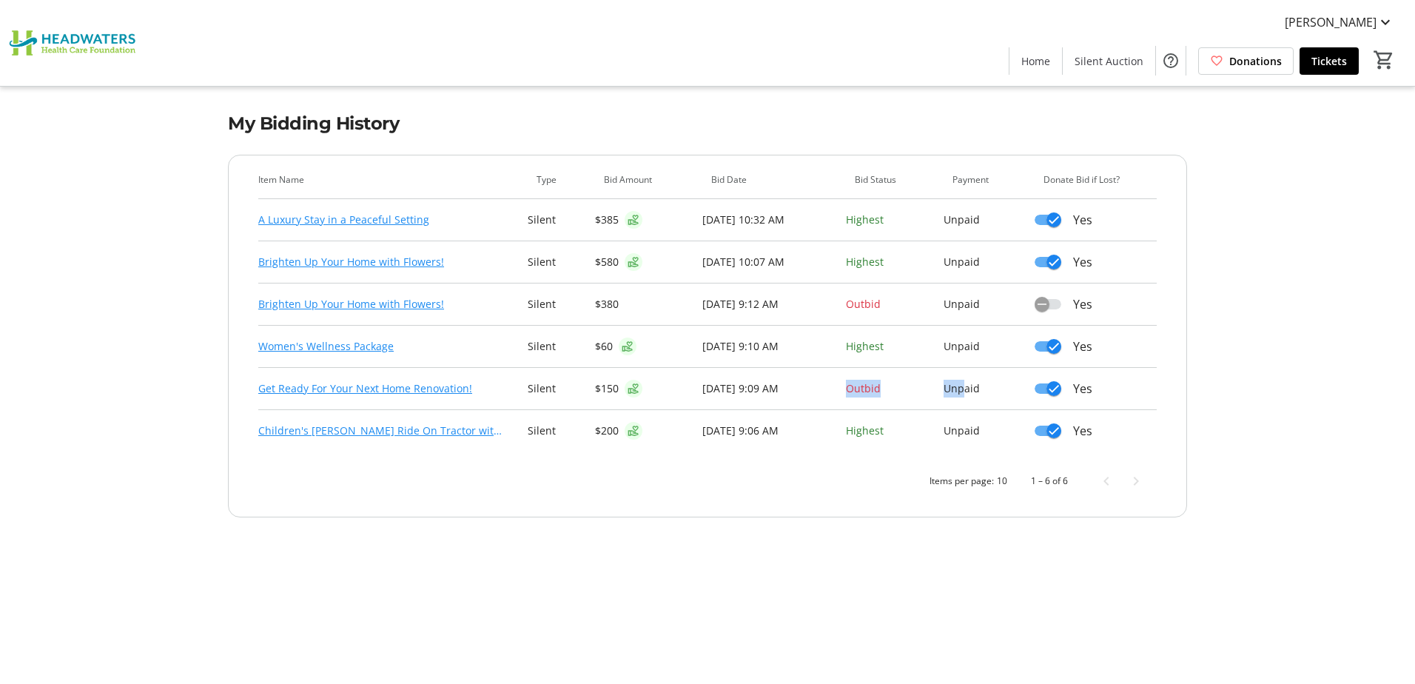
click at [969, 376] on tr "Get Ready For Your Next Home Renovation! Silent $150 09/10/2025 at 9:09 AM Outb…" at bounding box center [707, 389] width 898 height 42
click at [277, 390] on link "Get Ready For Your Next Home Renovation!" at bounding box center [365, 389] width 214 height 18
click at [405, 304] on link "Brighten Up Your Home with Flowers!" at bounding box center [351, 304] width 186 height 18
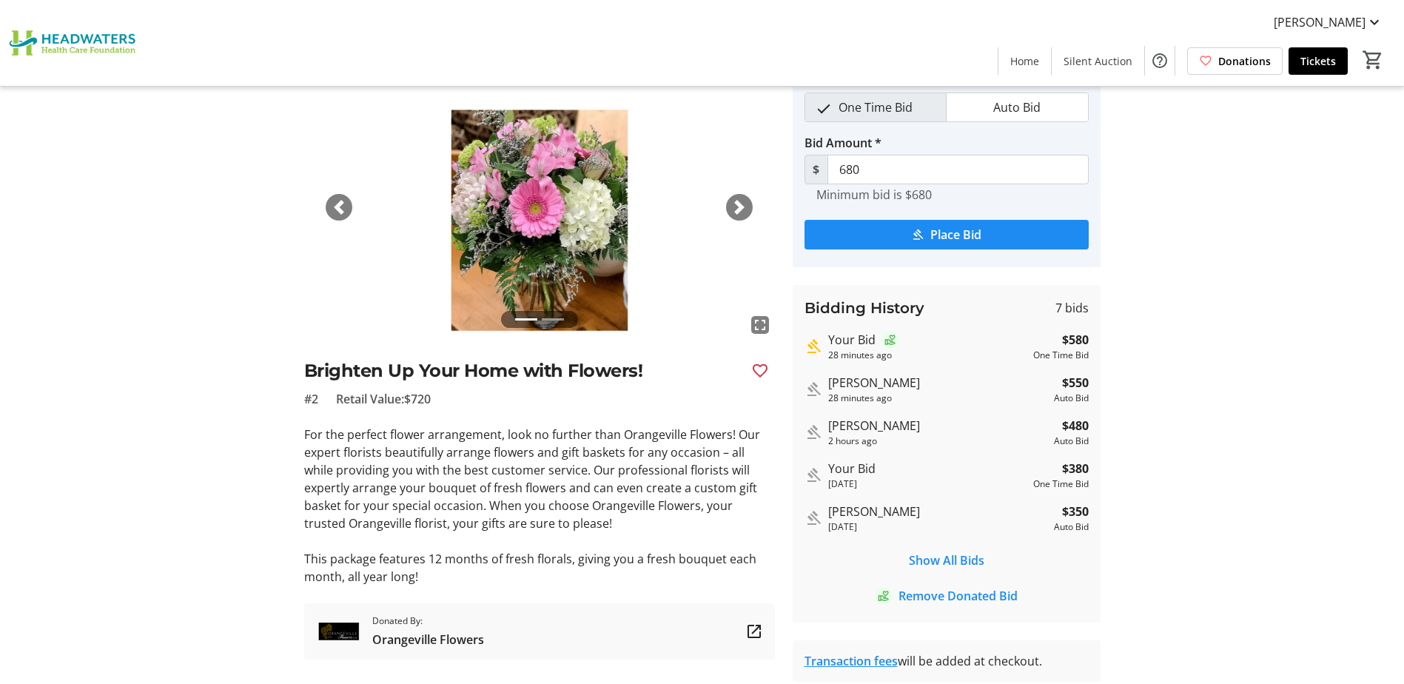
scroll to position [148, 0]
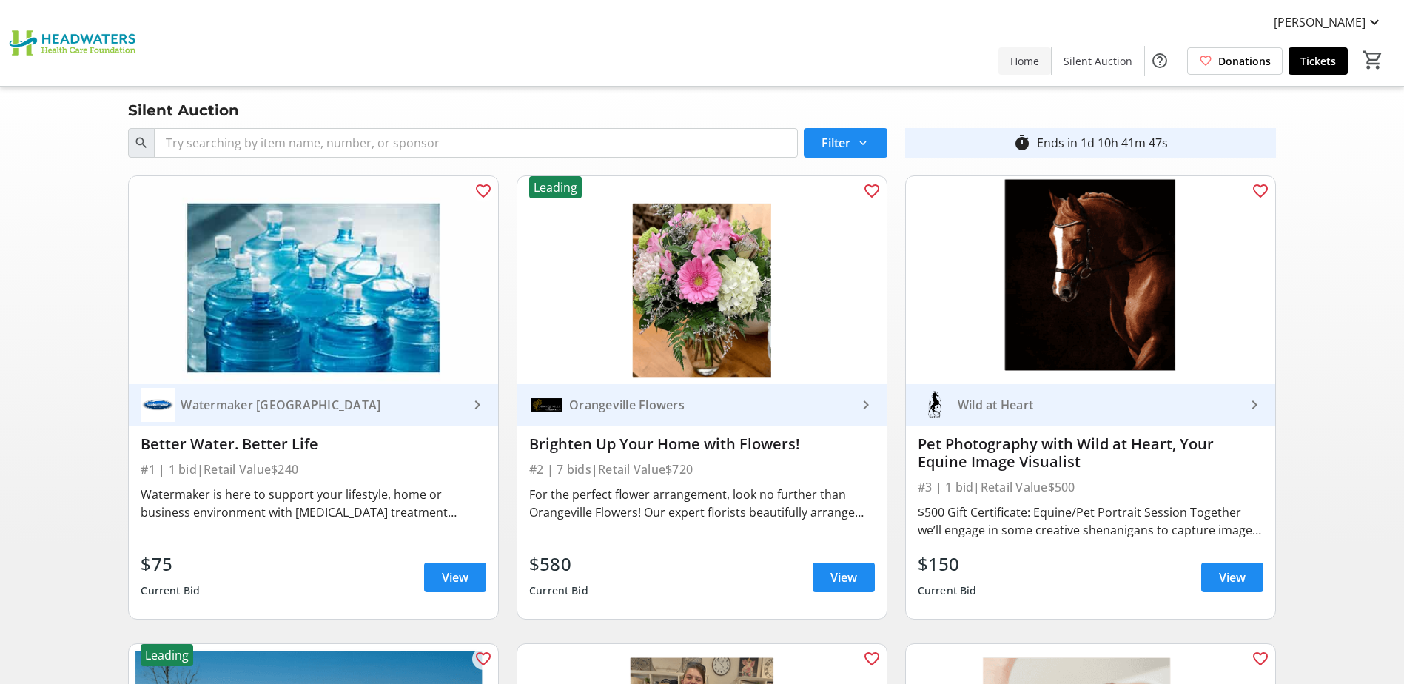
click at [1023, 71] on span at bounding box center [1024, 61] width 53 height 36
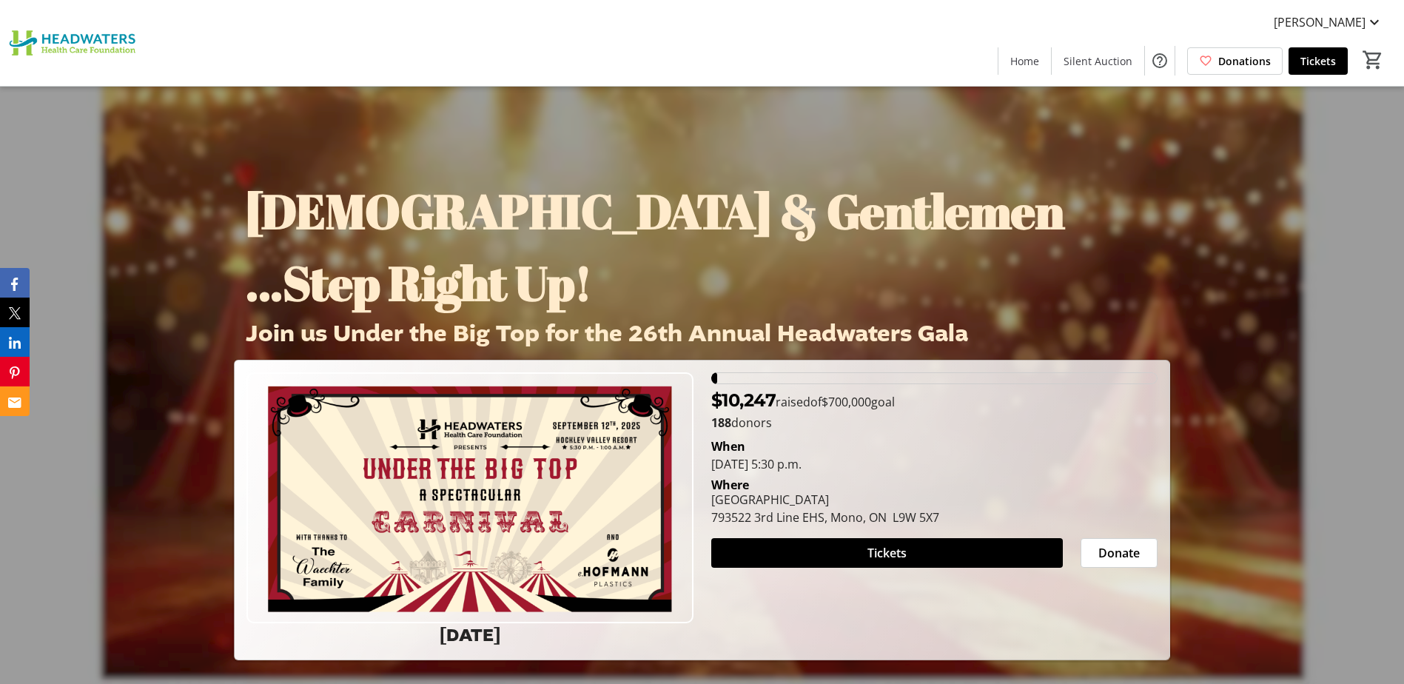
drag, startPoint x: 965, startPoint y: 414, endPoint x: 736, endPoint y: 373, distance: 232.2
click at [736, 373] on tr-shared-thermometer-ui "$10,247 raised of $700,000 goal 188 donors" at bounding box center [934, 401] width 446 height 59
drag, startPoint x: 736, startPoint y: 373, endPoint x: 801, endPoint y: 428, distance: 85.6
click at [801, 428] on p "188 donors" at bounding box center [934, 423] width 446 height 18
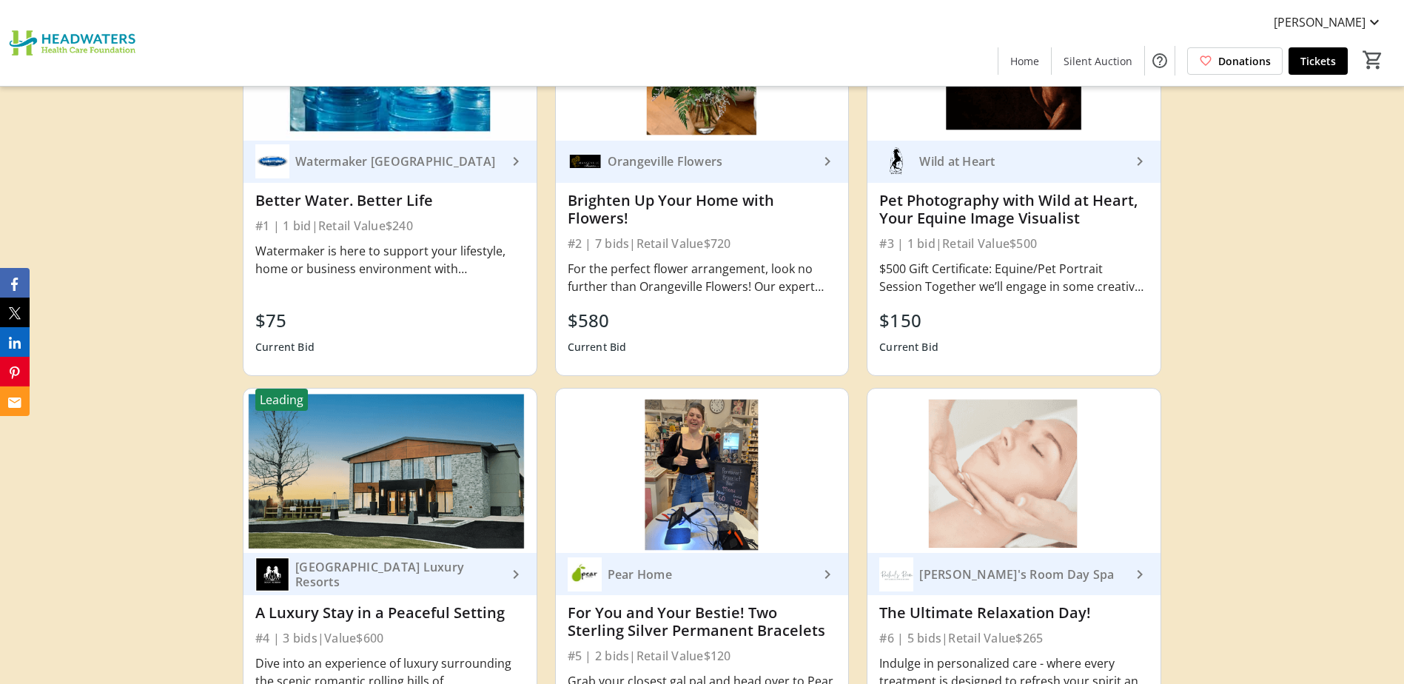
scroll to position [4736, 0]
